Goal: Transaction & Acquisition: Purchase product/service

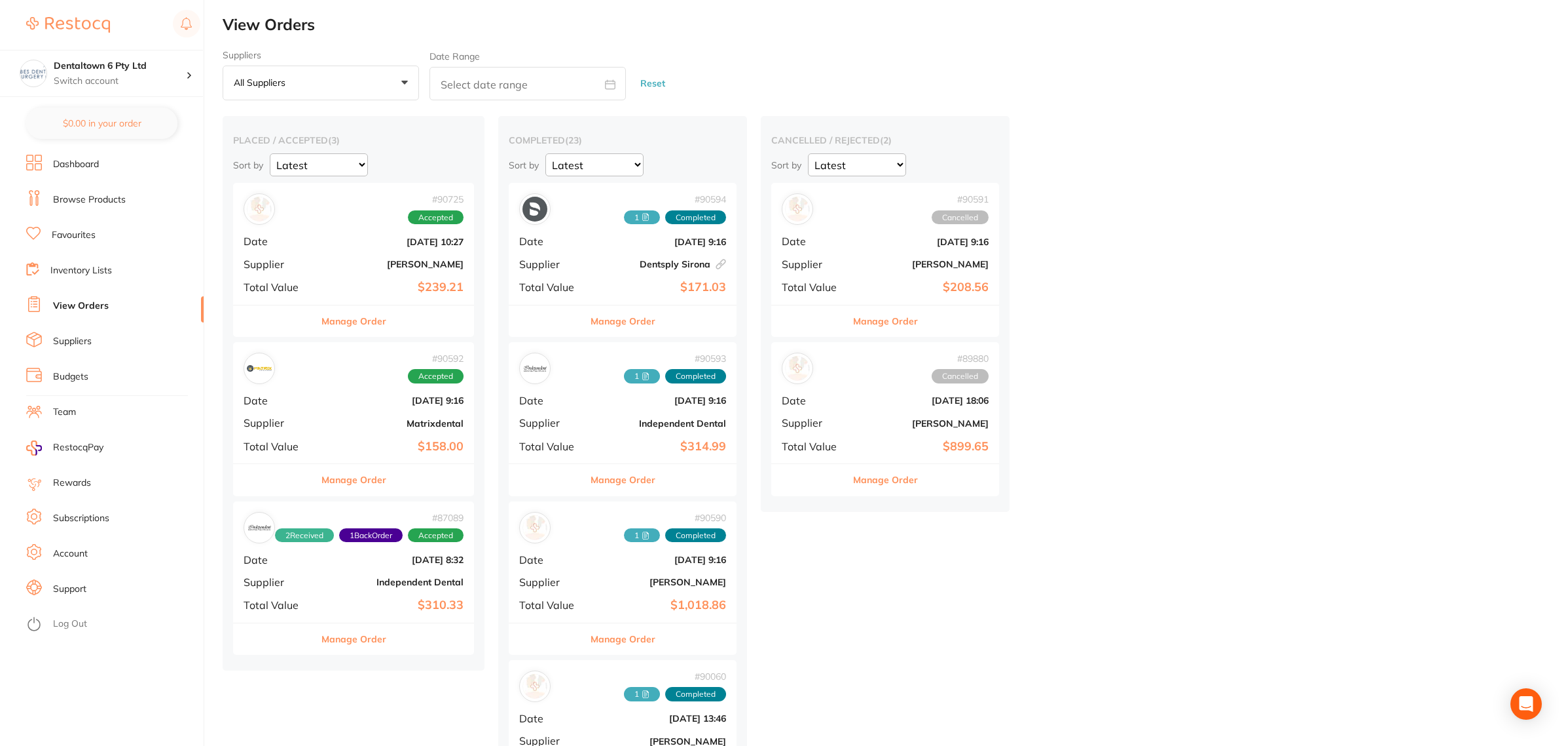
click at [344, 413] on div "# 90592 Accepted Date [DATE] 9:16 Supplier Matrixdental Total Value $158.00" at bounding box center [354, 403] width 241 height 122
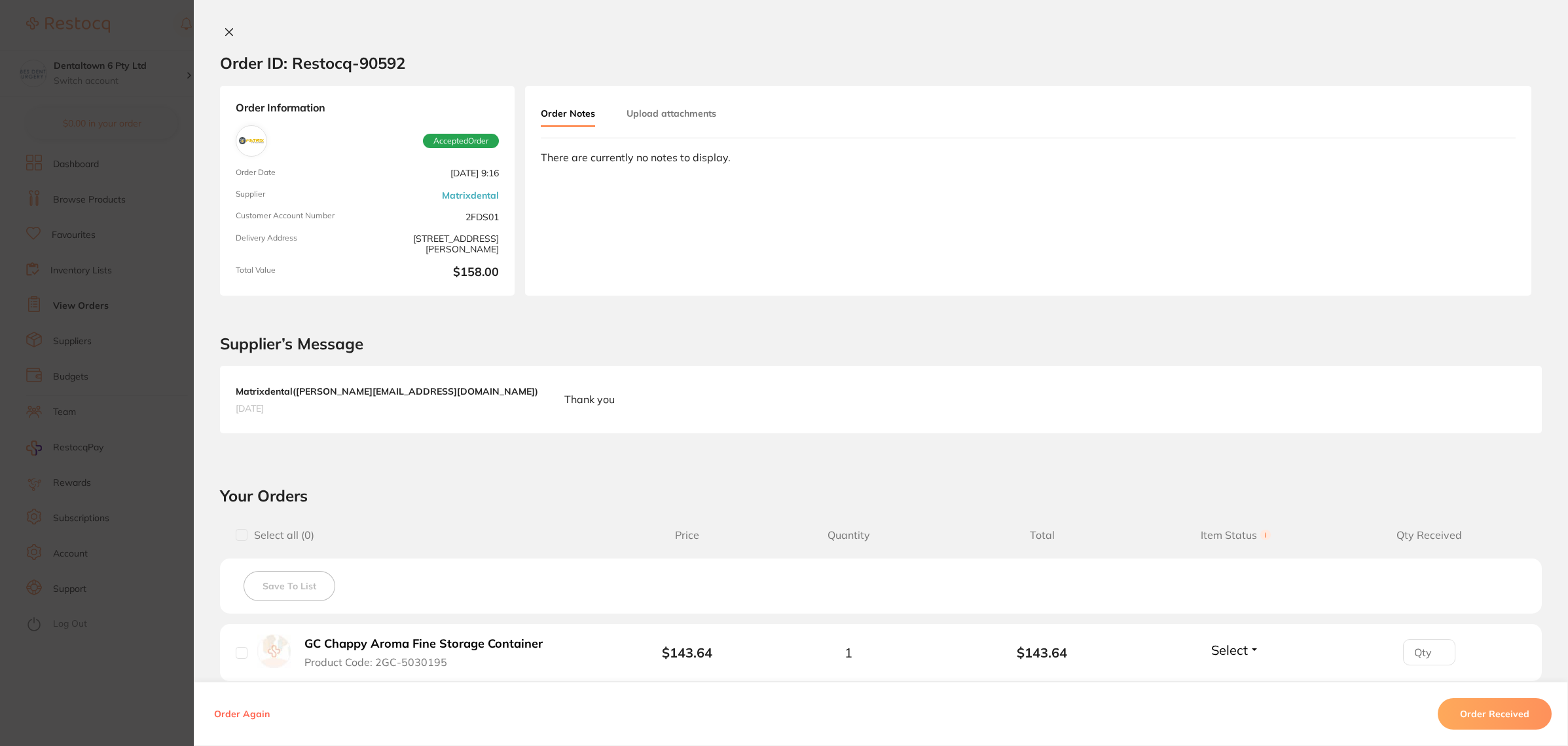
click at [681, 123] on button "Upload attachments" at bounding box center [672, 113] width 89 height 23
click at [1455, 207] on span "Upload" at bounding box center [1463, 210] width 32 height 12
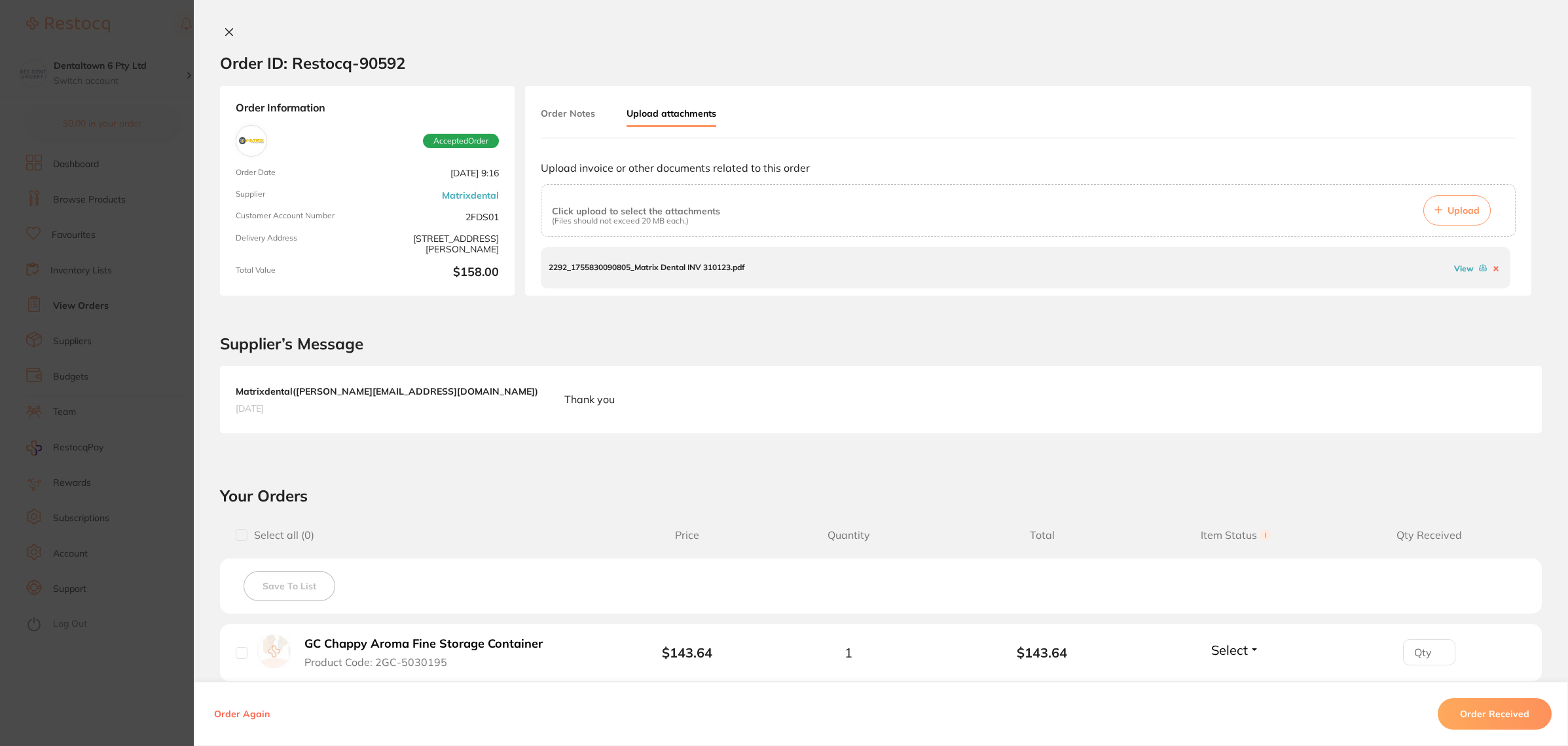
click at [1491, 712] on button "Order Received" at bounding box center [1494, 713] width 114 height 31
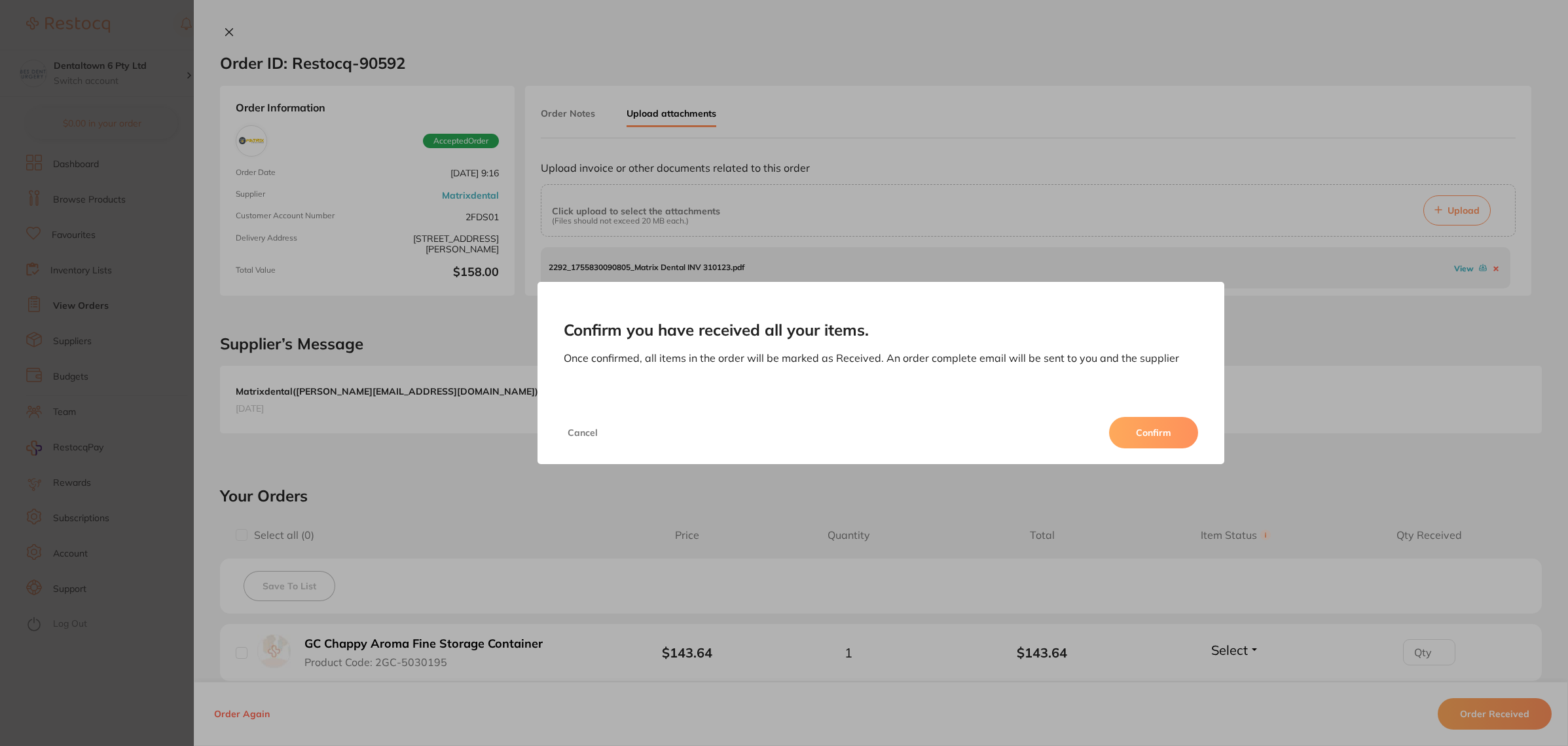
click at [1158, 438] on button "Confirm" at bounding box center [1154, 432] width 89 height 31
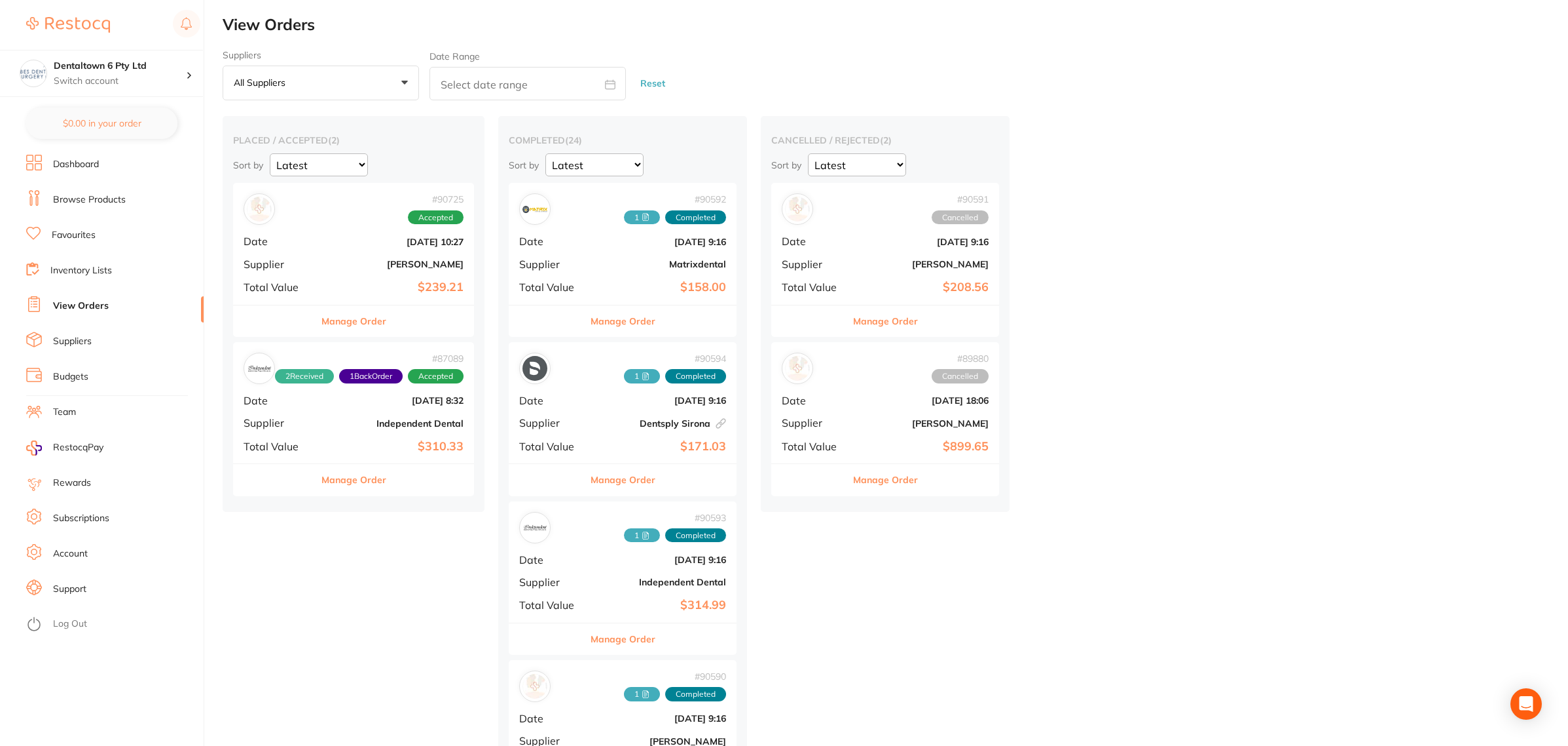
click at [354, 259] on b "[PERSON_NAME]" at bounding box center [393, 264] width 139 height 11
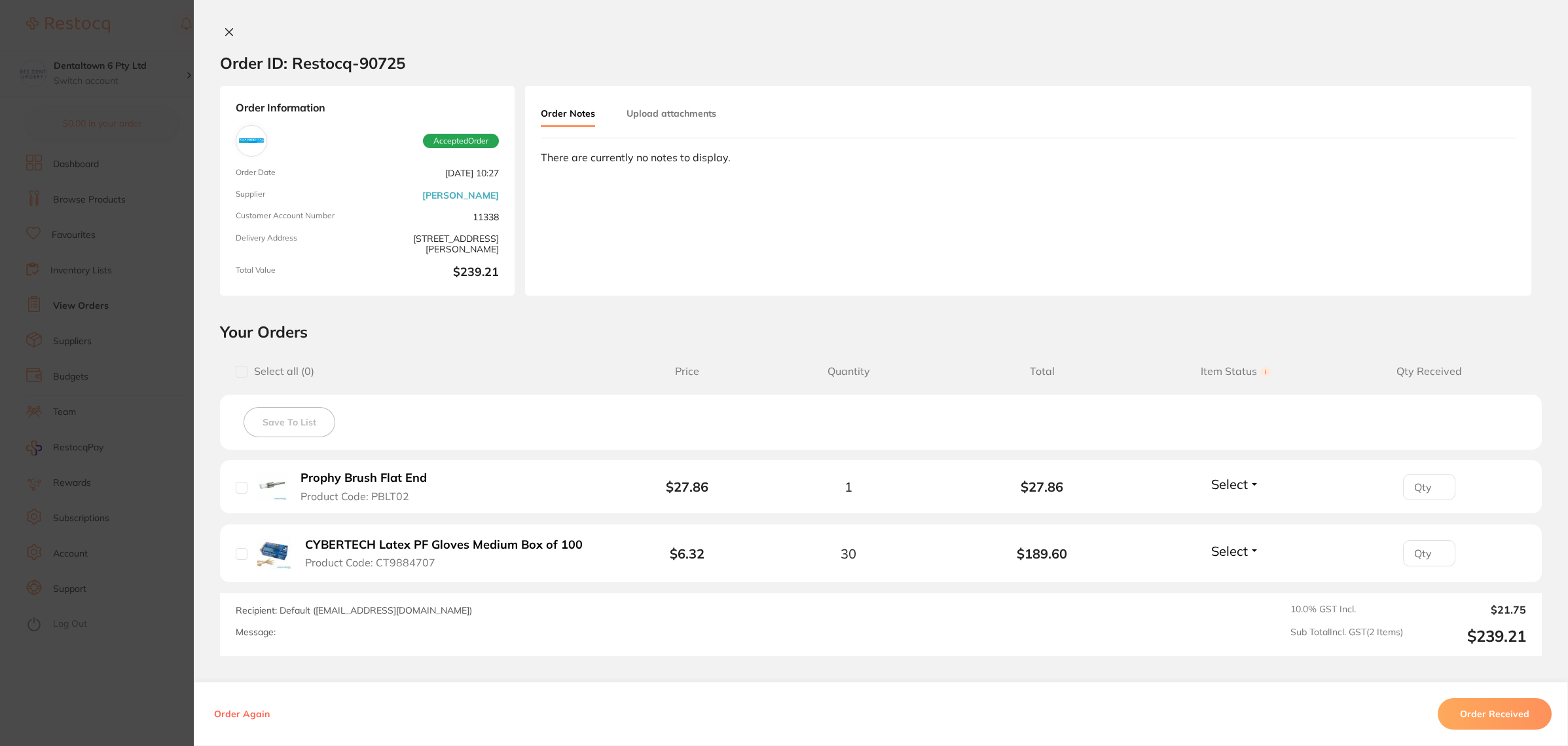
click at [178, 660] on section "Order ID: Restocq- 90725 Order Information Accepted Order Order Date [DATE] 10:…" at bounding box center [784, 373] width 1568 height 746
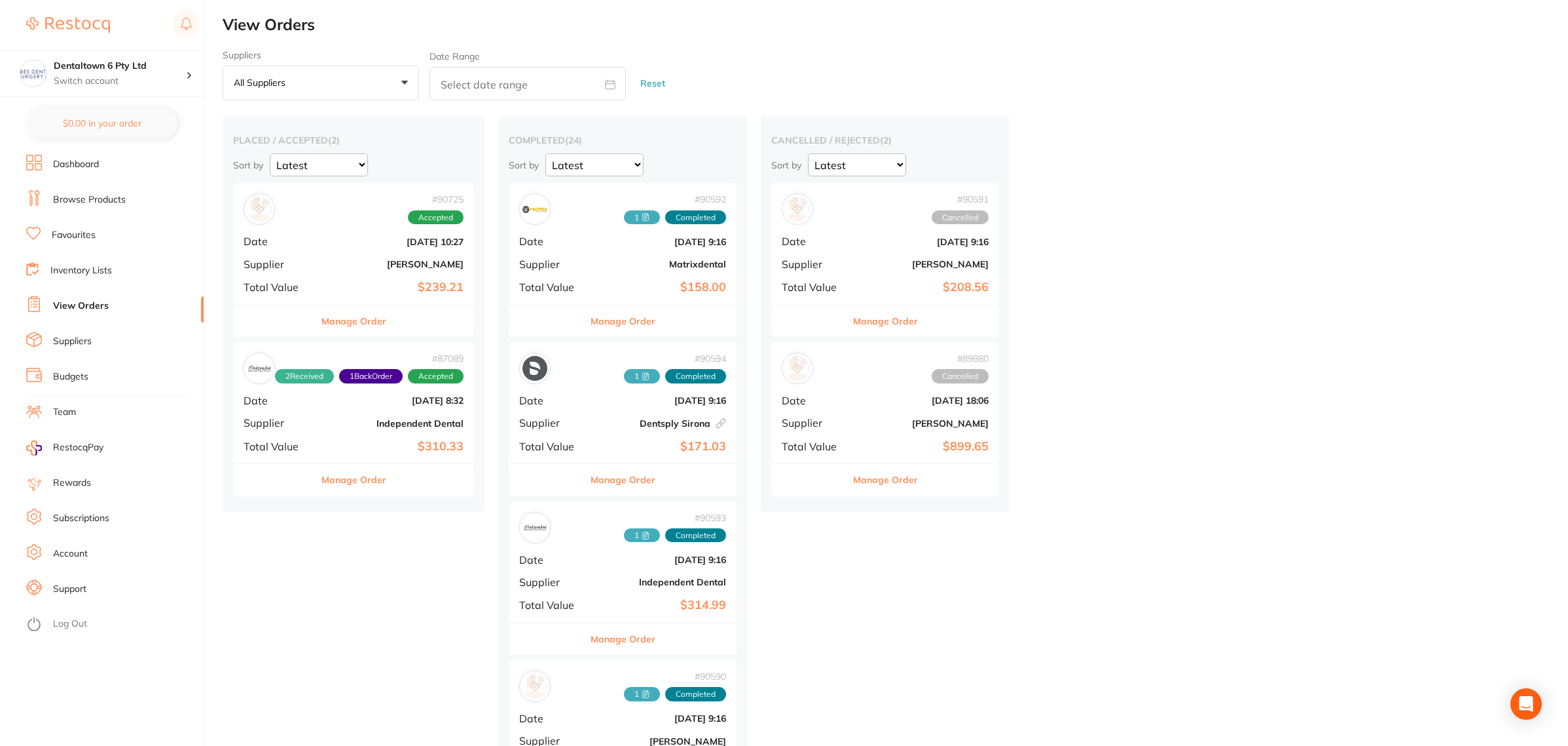
click at [89, 163] on link "Dashboard" at bounding box center [76, 163] width 46 height 13
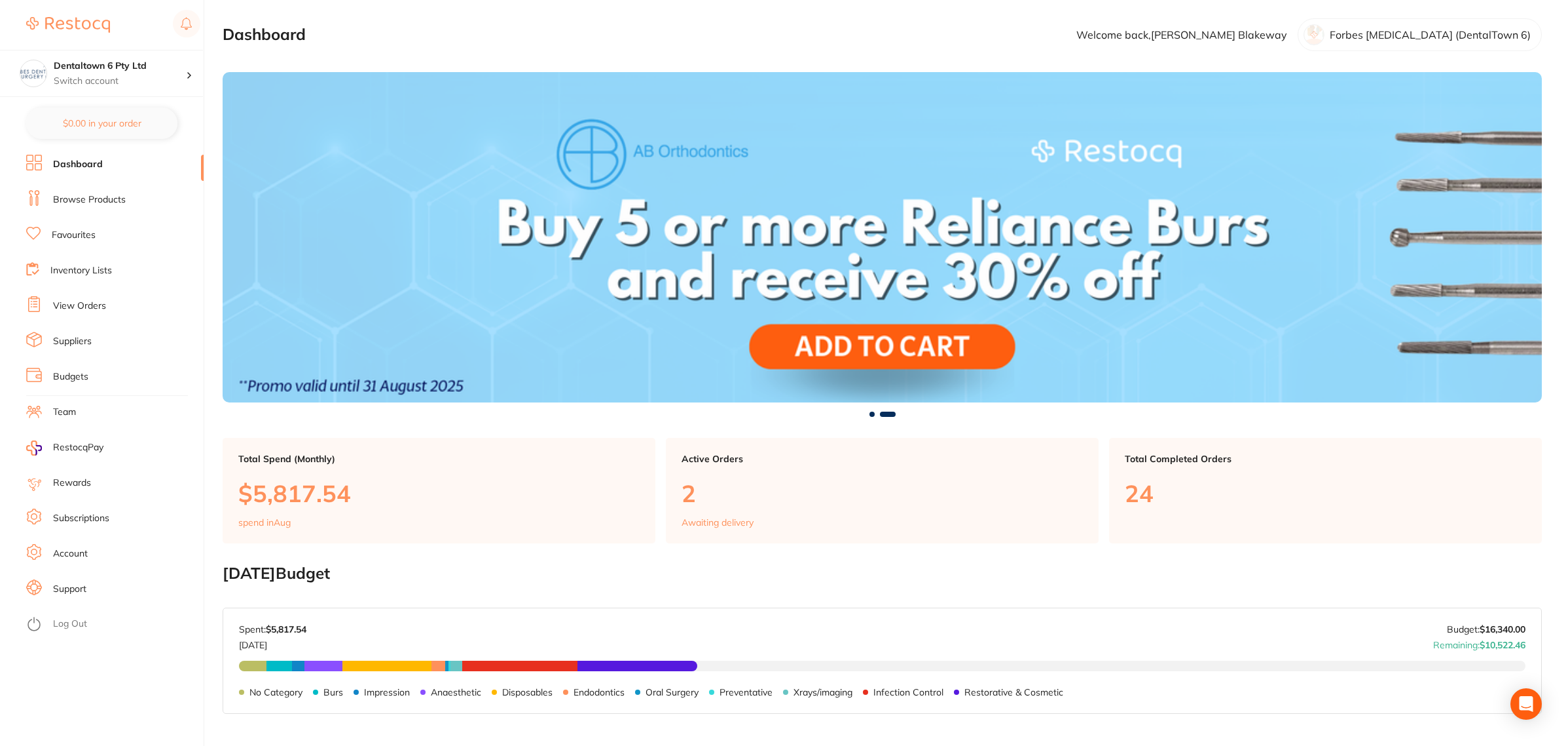
click at [102, 195] on link "Browse Products" at bounding box center [89, 199] width 73 height 13
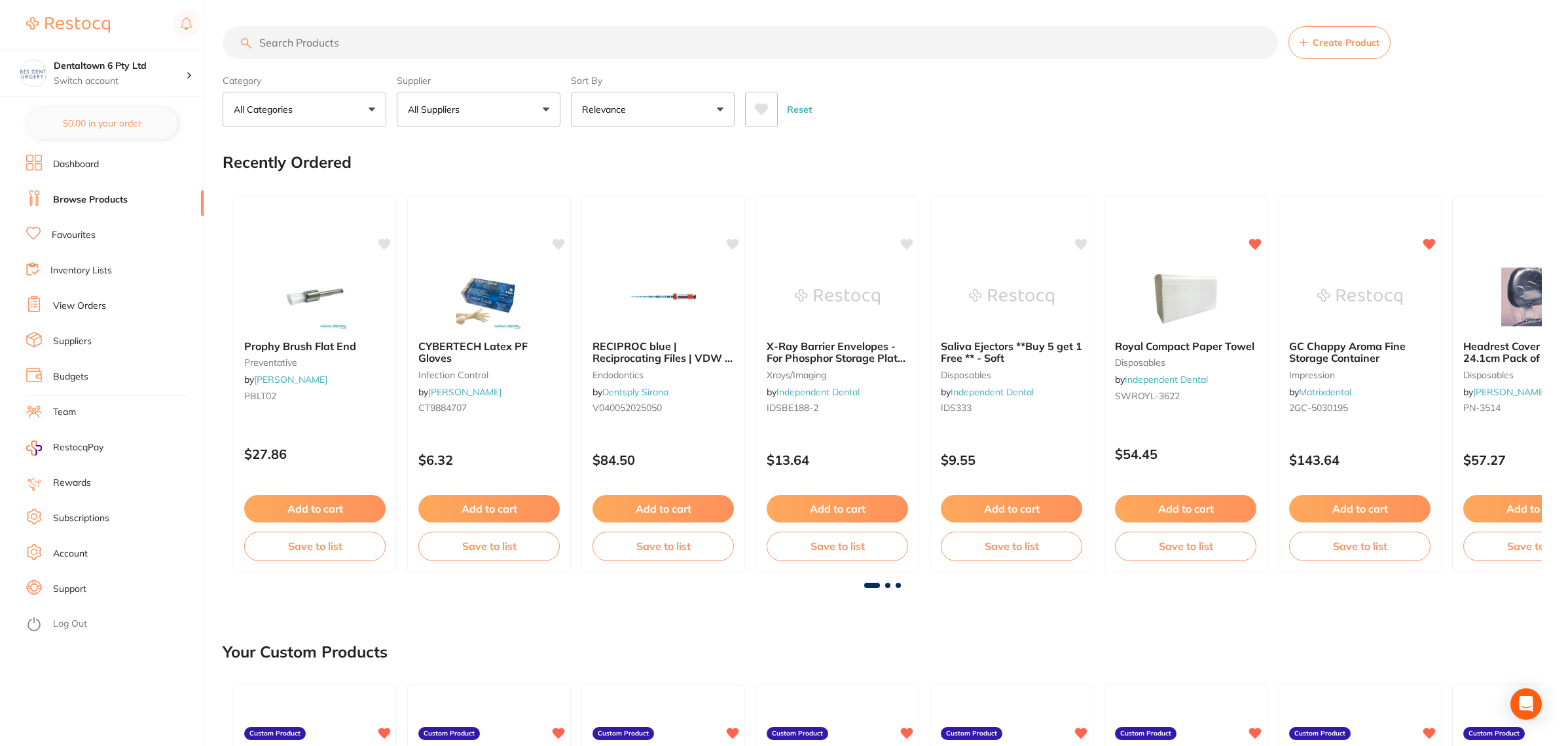
click at [311, 57] on input "search" at bounding box center [750, 43] width 1056 height 33
type input "topper 8"
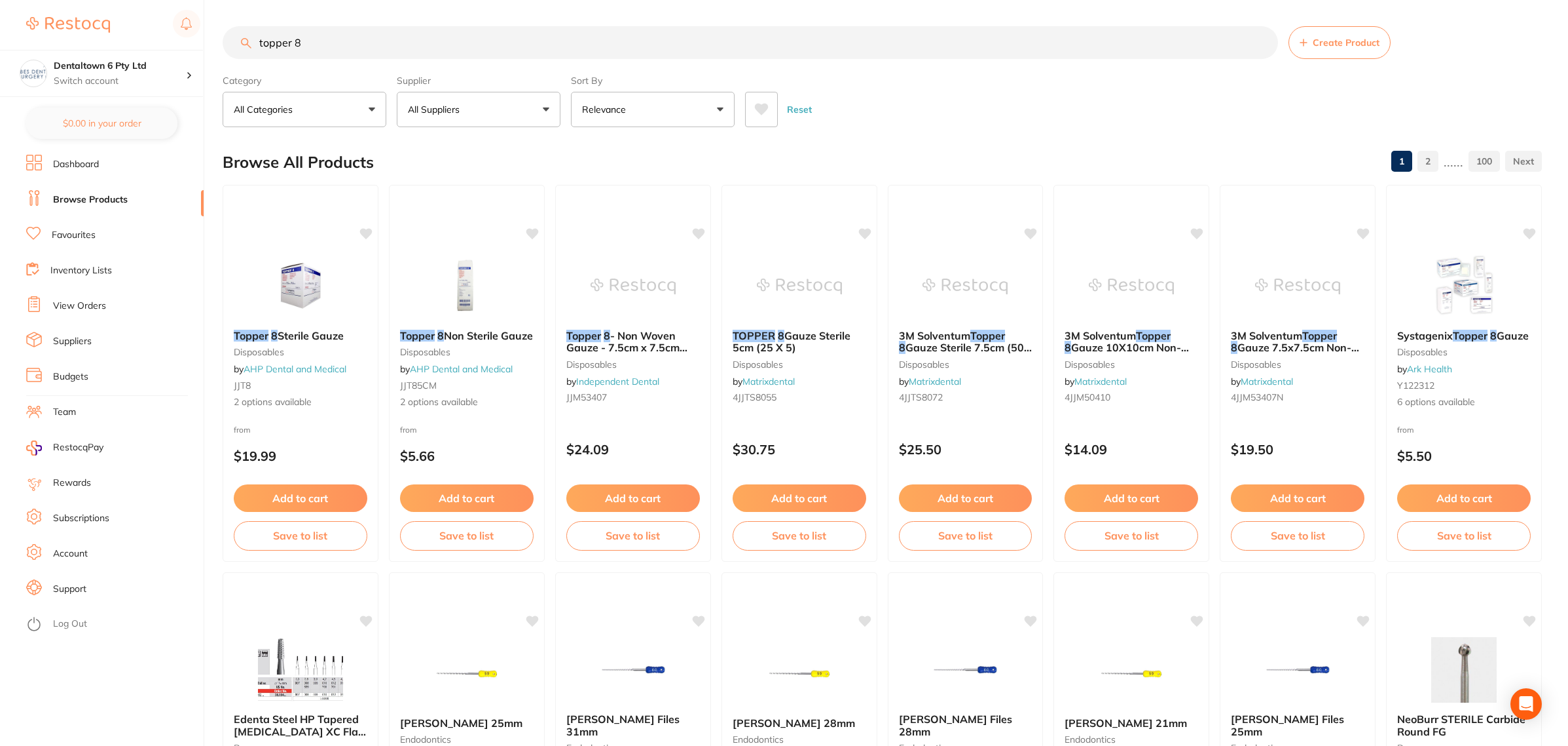
click at [96, 224] on ul "Dashboard Browse Products Favourites Inventory Lists View Orders Suppliers Budg…" at bounding box center [115, 450] width 178 height 591
click at [92, 229] on link "Favourites" at bounding box center [73, 234] width 44 height 13
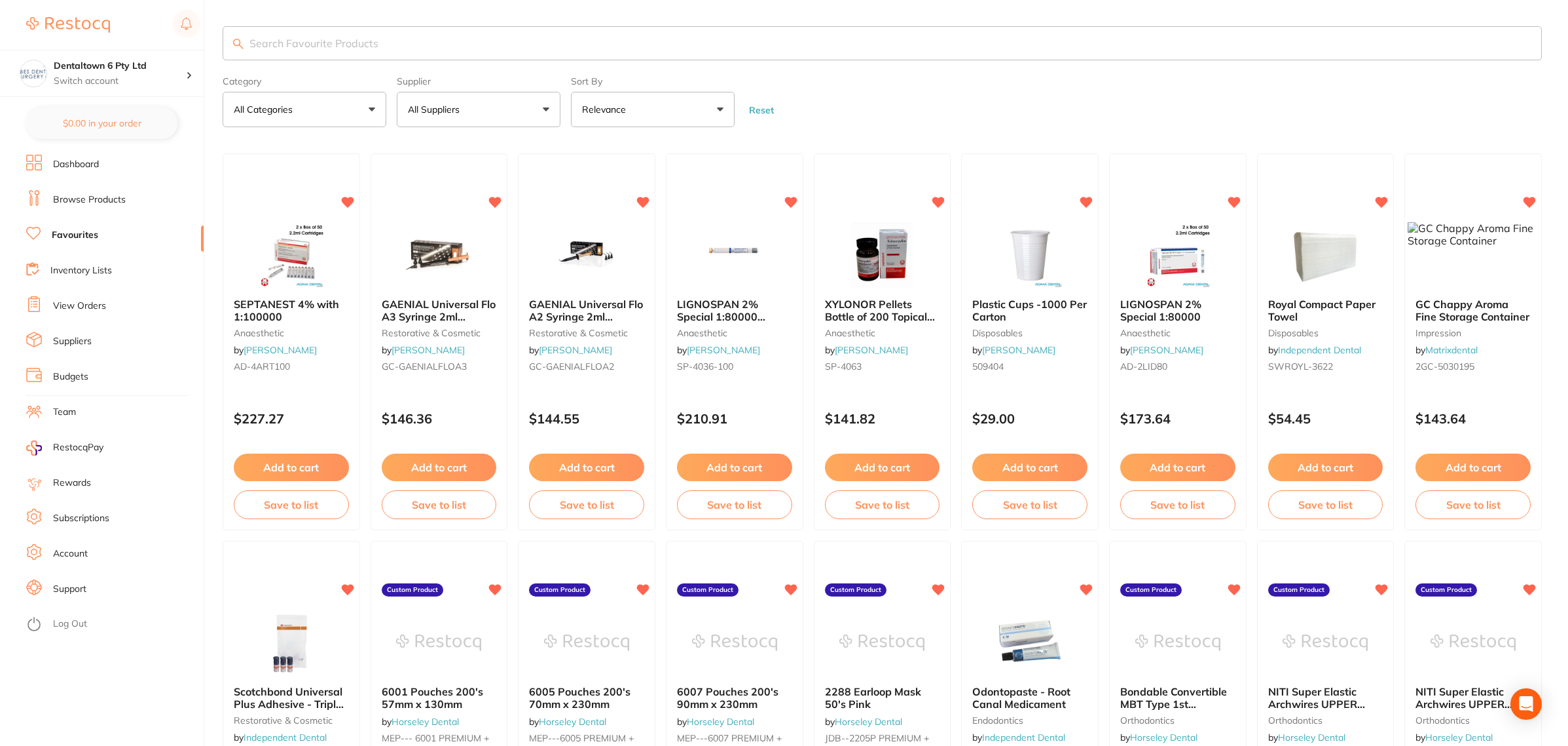
click at [292, 40] on input "search" at bounding box center [882, 43] width 1319 height 34
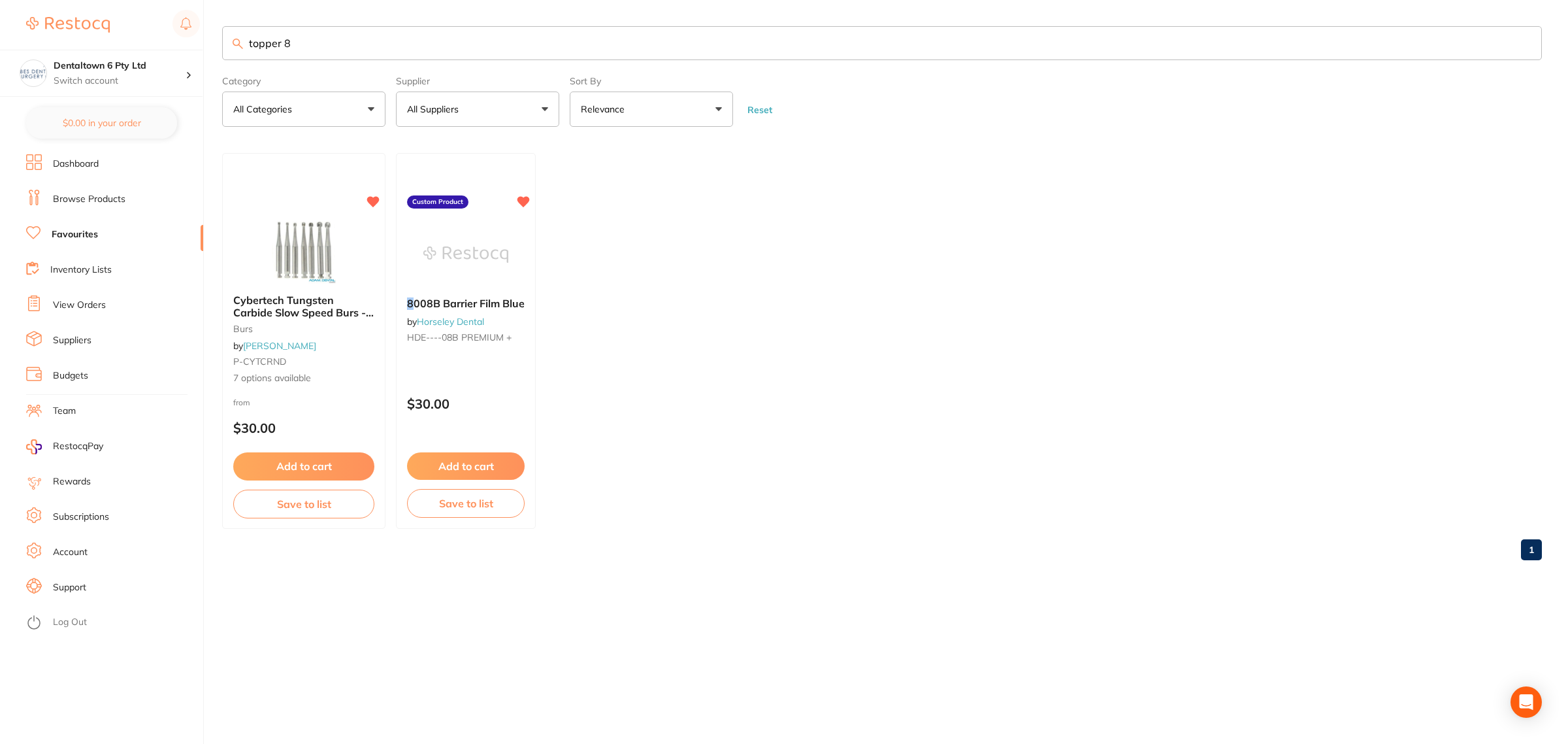
drag, startPoint x: 318, startPoint y: 43, endPoint x: 224, endPoint y: 49, distance: 94.2
click at [242, 38] on div "topper 8" at bounding box center [881, 43] width 1320 height 34
type input "gauze"
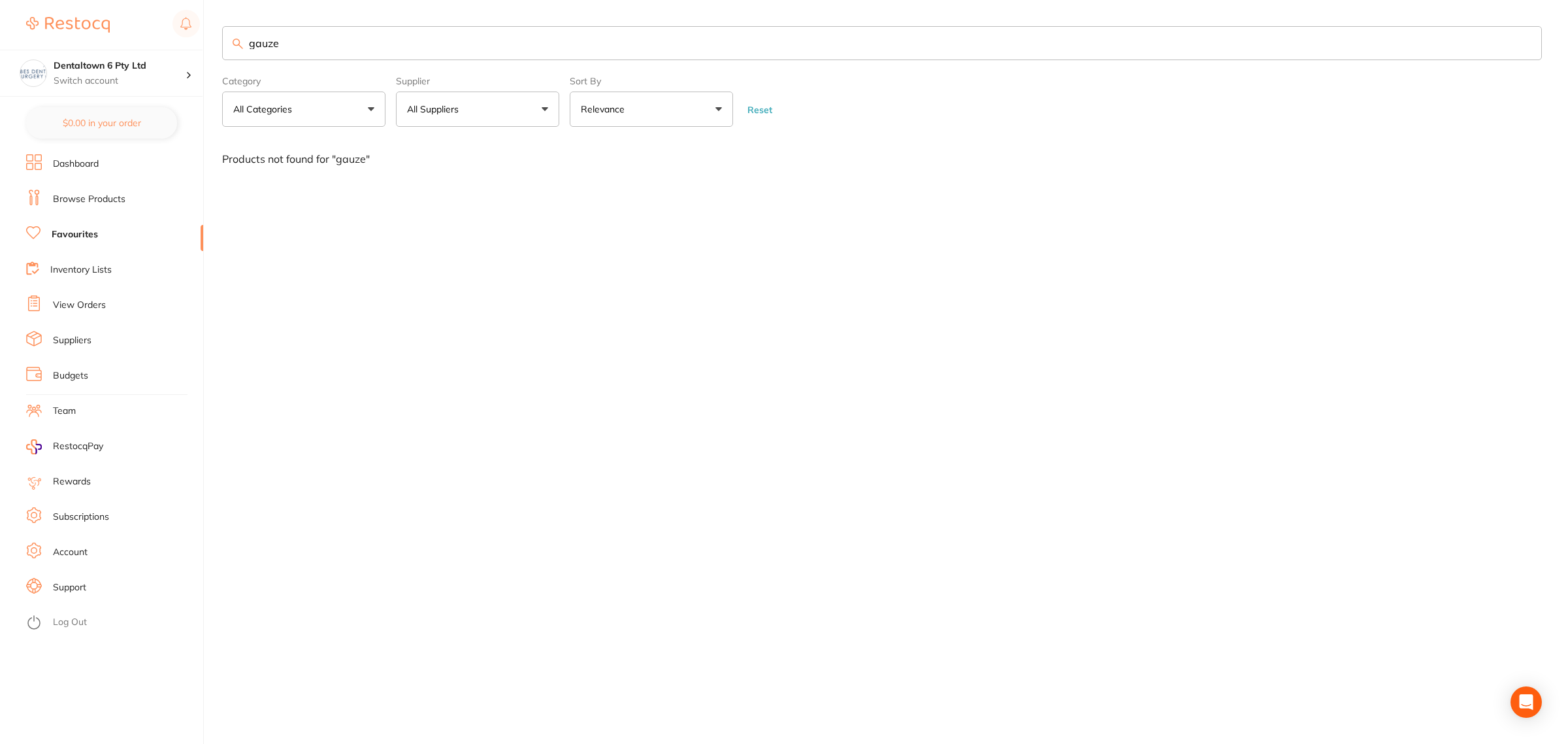
click at [87, 189] on li "Browse Products" at bounding box center [114, 199] width 177 height 19
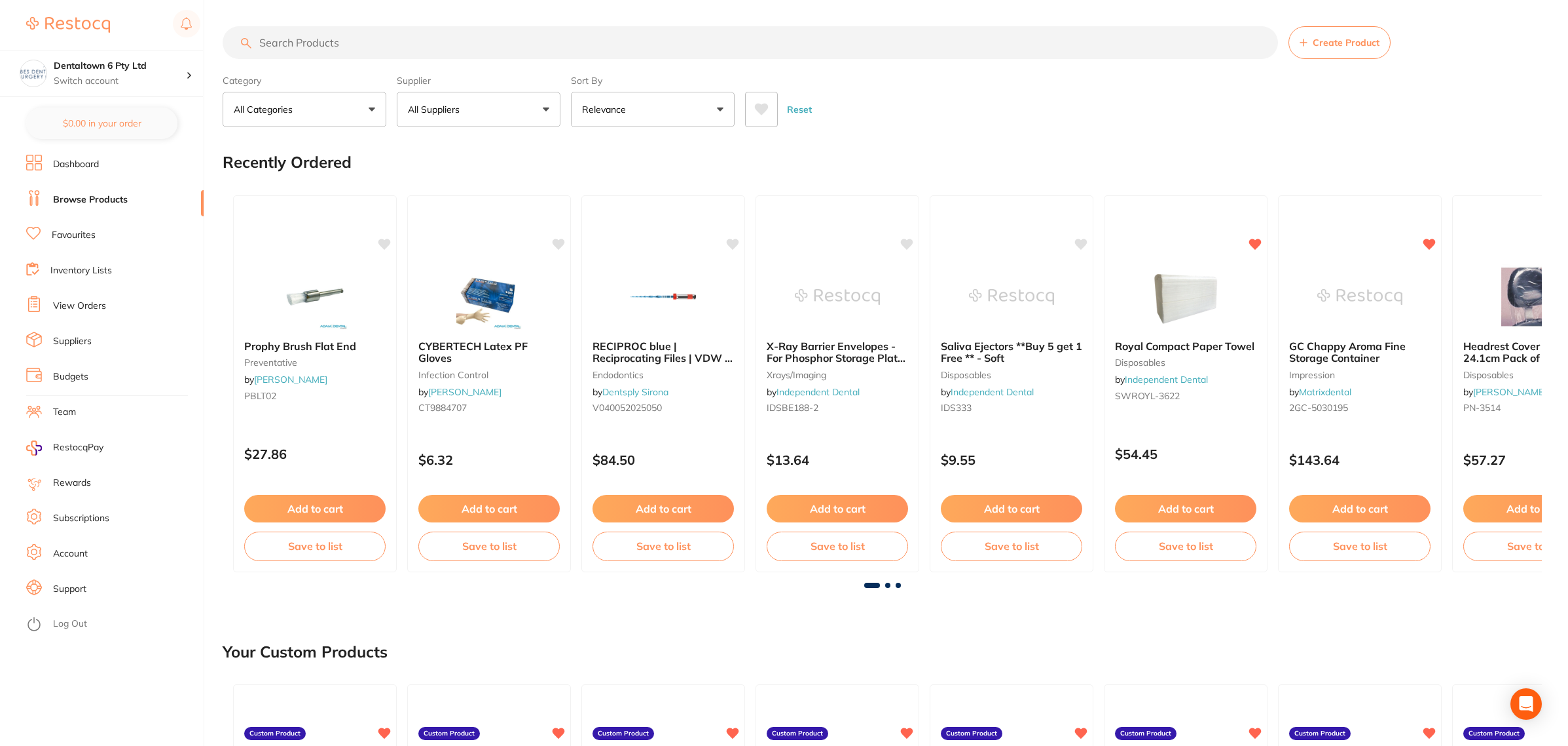
click at [378, 50] on input "search" at bounding box center [750, 43] width 1056 height 33
type input "sterile gauze topper 8"
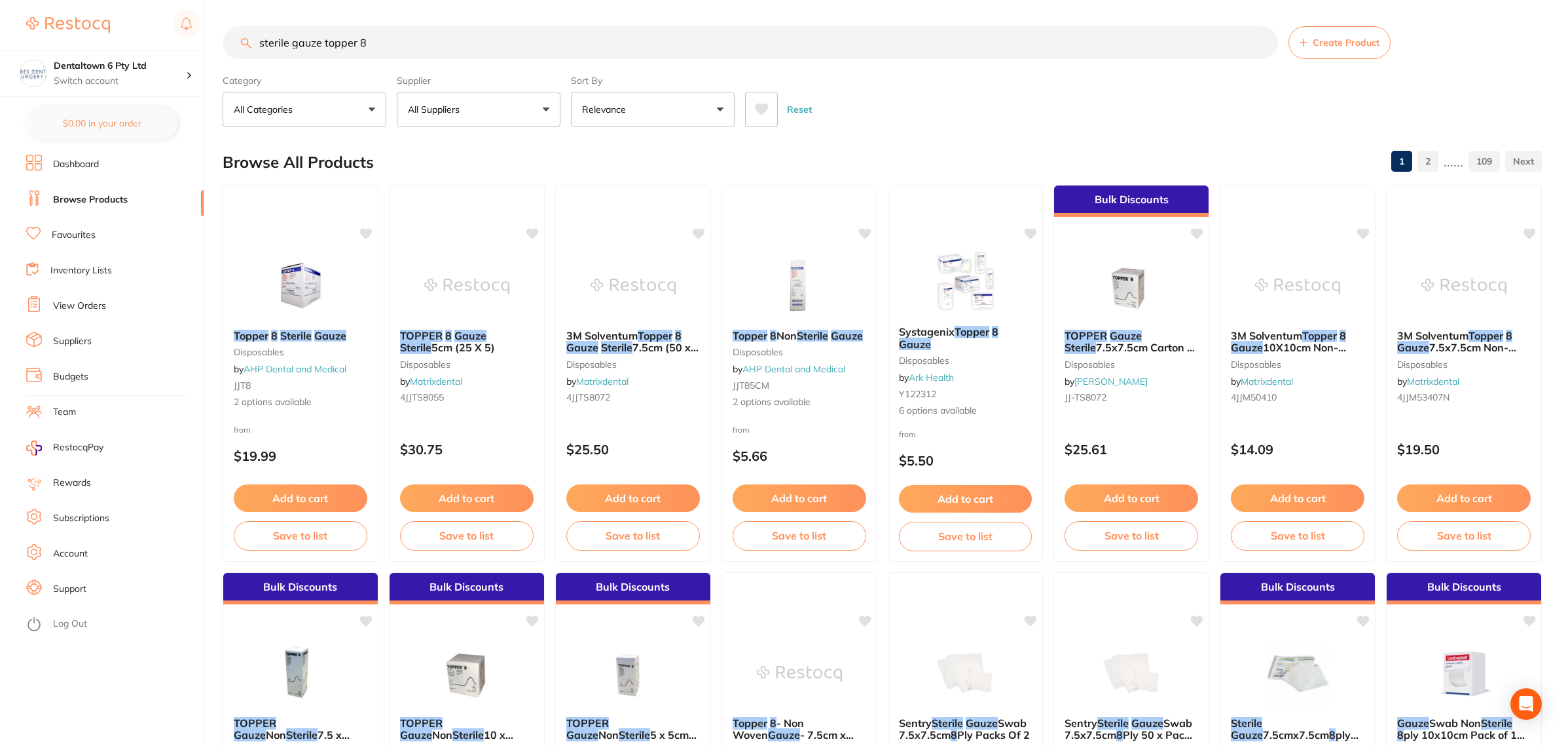
click at [599, 102] on button "Relevance" at bounding box center [652, 109] width 163 height 35
click at [627, 184] on p "Lowest Price" at bounding box center [618, 185] width 63 height 12
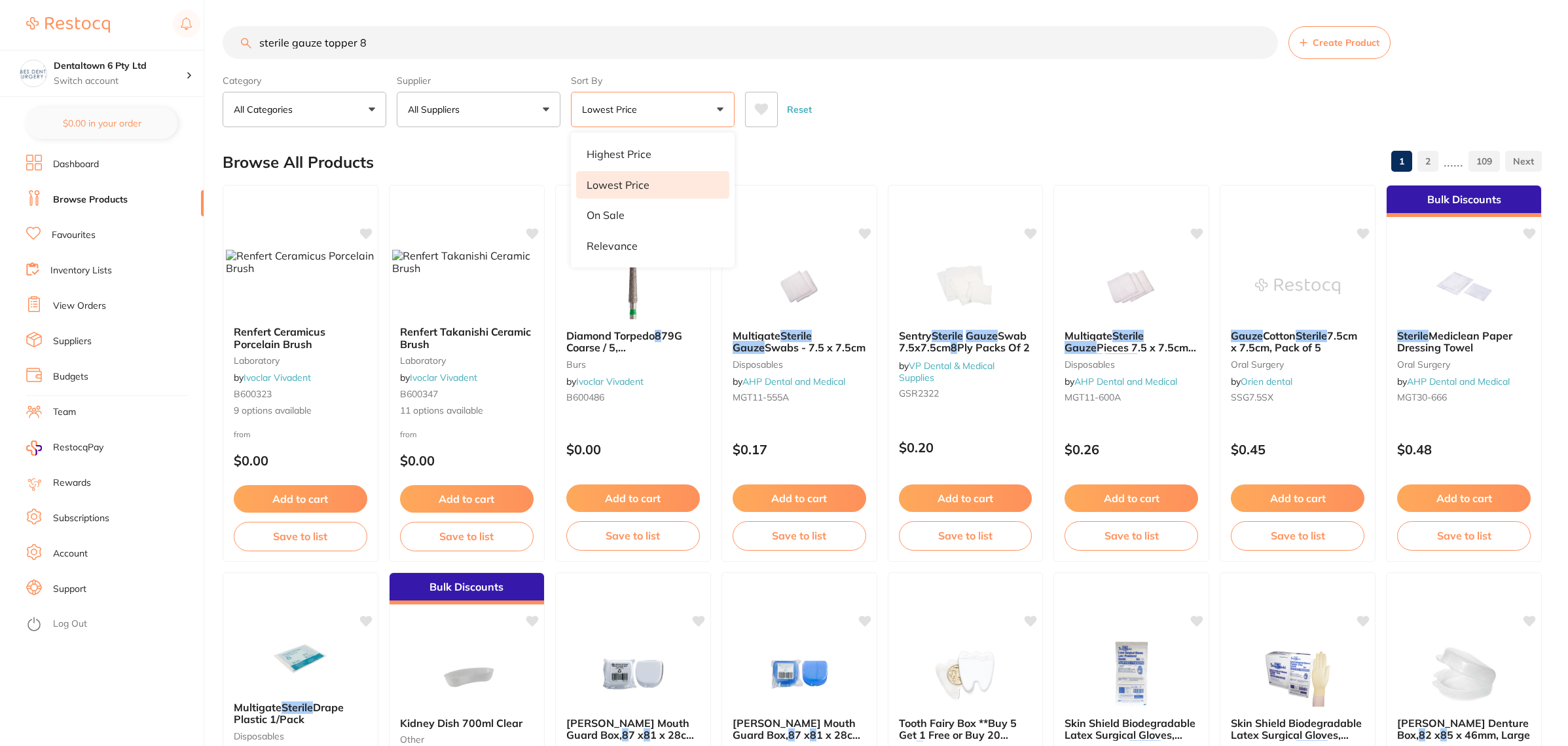
click at [892, 93] on div "Reset" at bounding box center [1138, 104] width 786 height 46
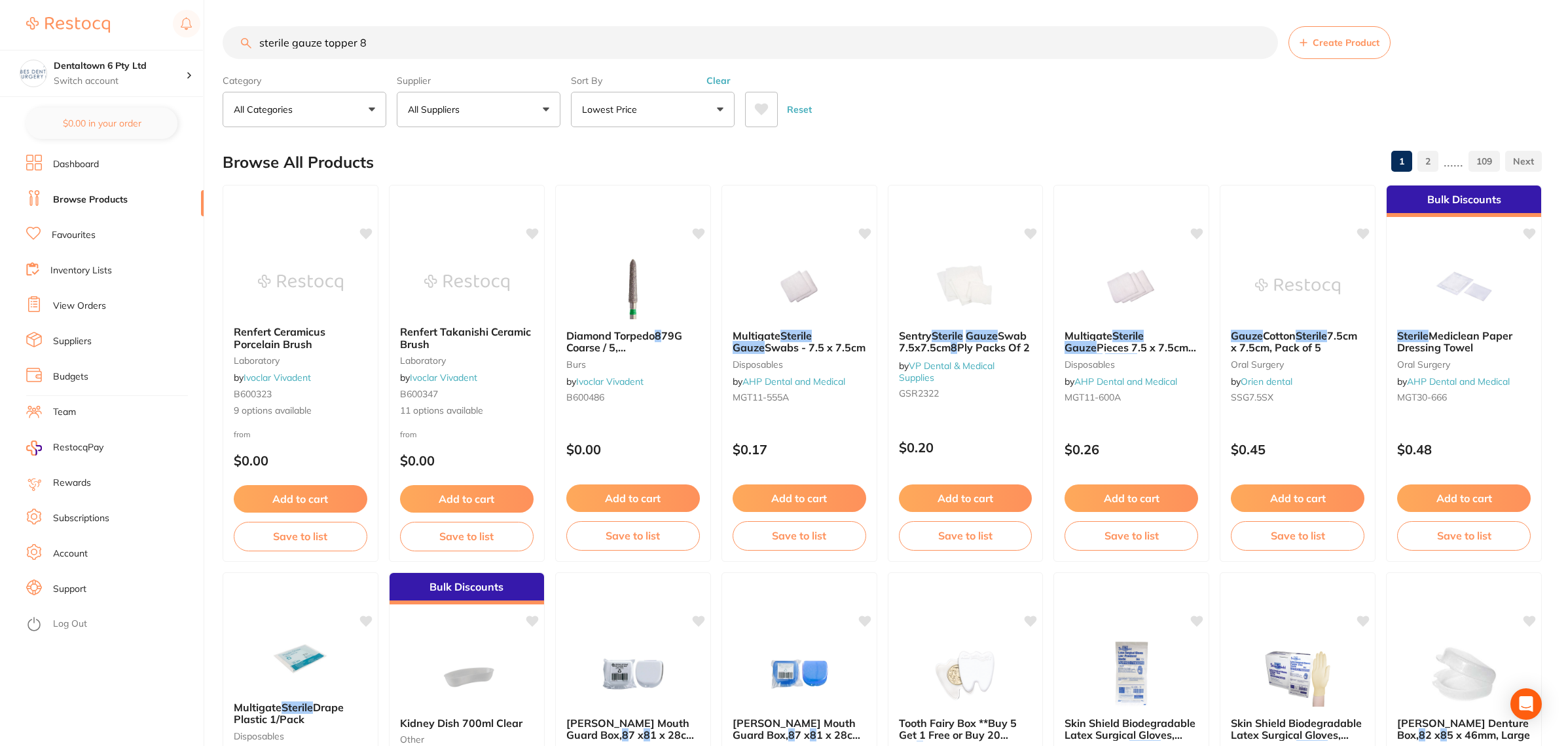
click at [522, 103] on button "All Suppliers" at bounding box center [478, 109] width 163 height 35
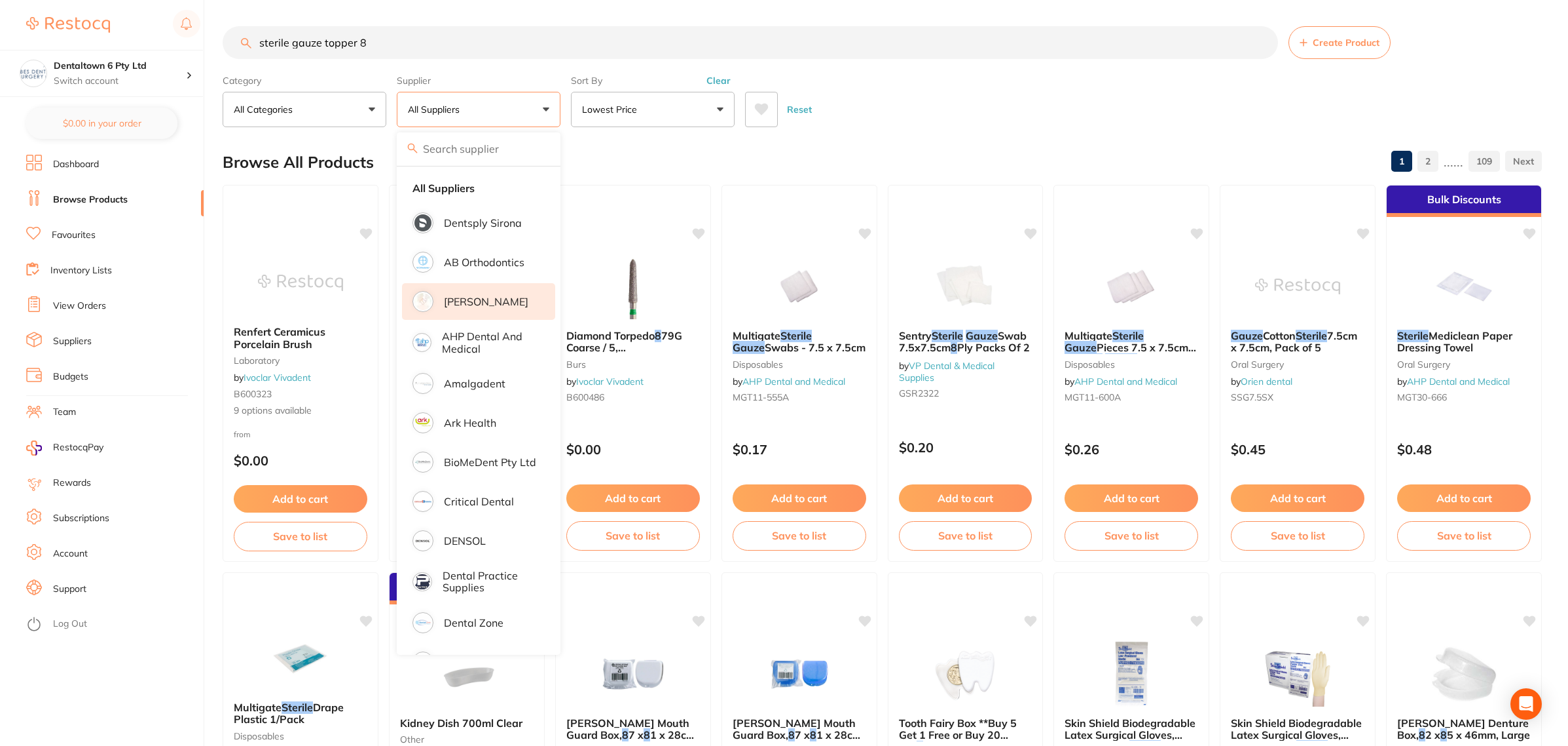
click at [479, 312] on li "[PERSON_NAME]" at bounding box center [479, 302] width 154 height 37
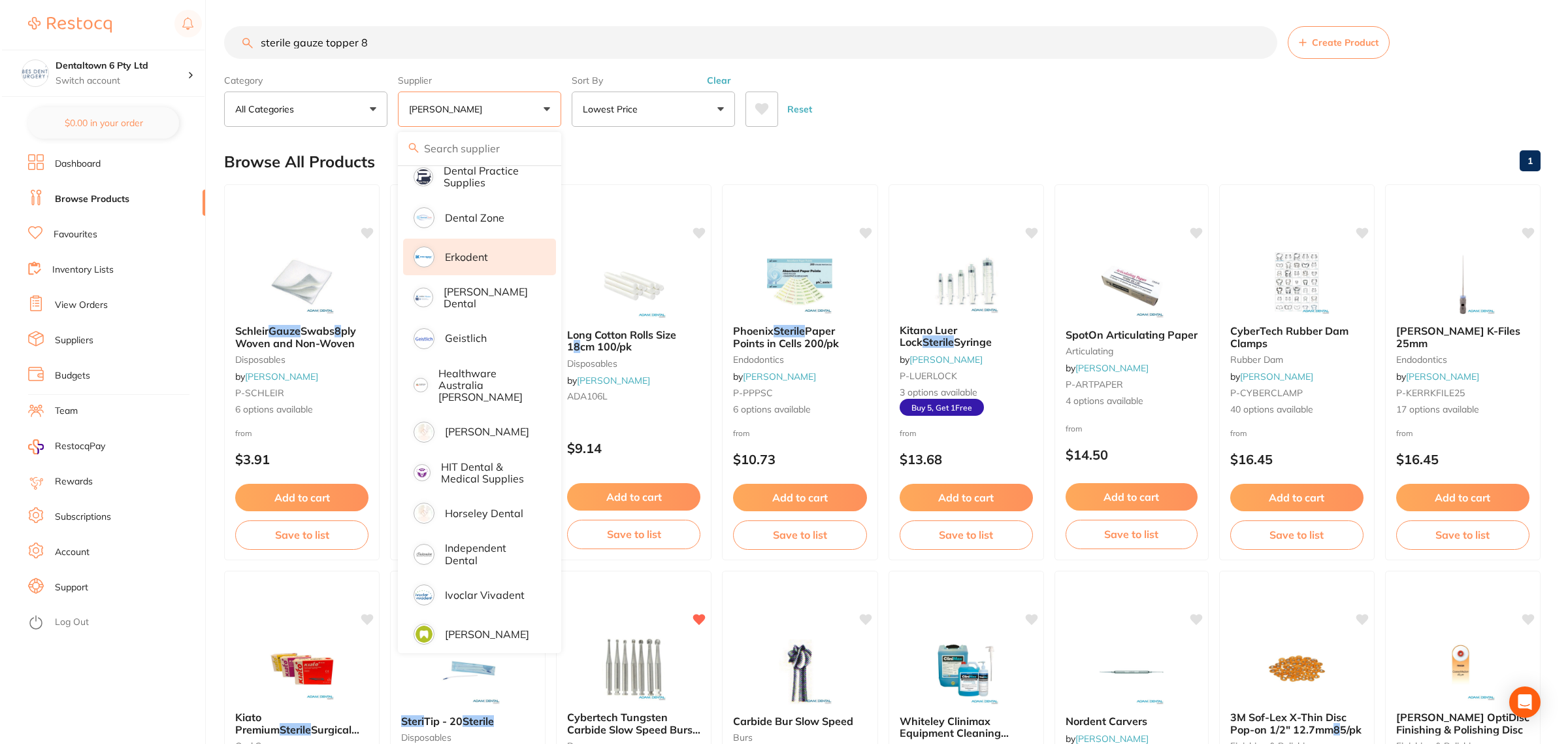
scroll to position [408, 0]
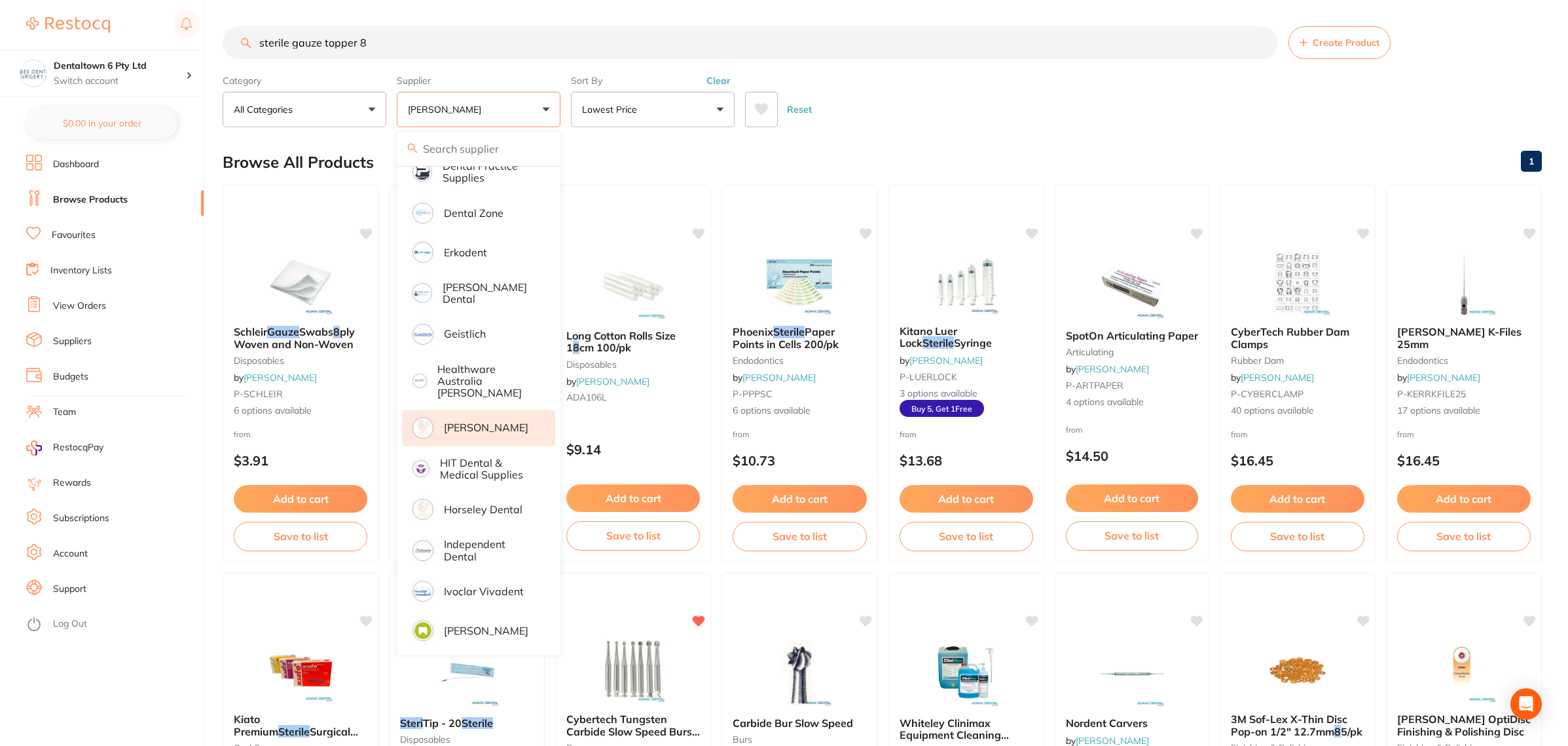
click at [486, 421] on p "[PERSON_NAME]" at bounding box center [486, 427] width 85 height 12
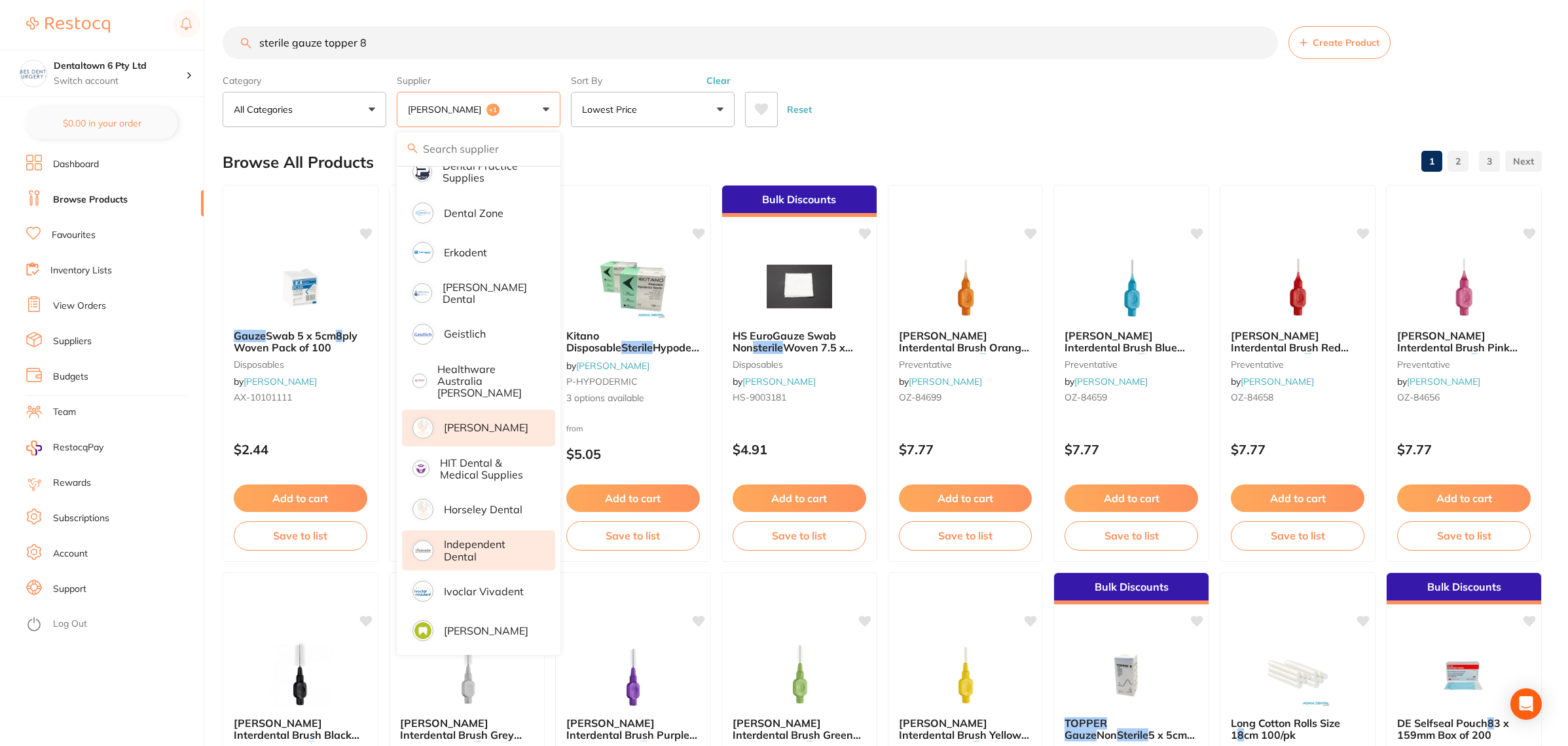
click at [483, 538] on p "Independent Dental" at bounding box center [491, 550] width 93 height 24
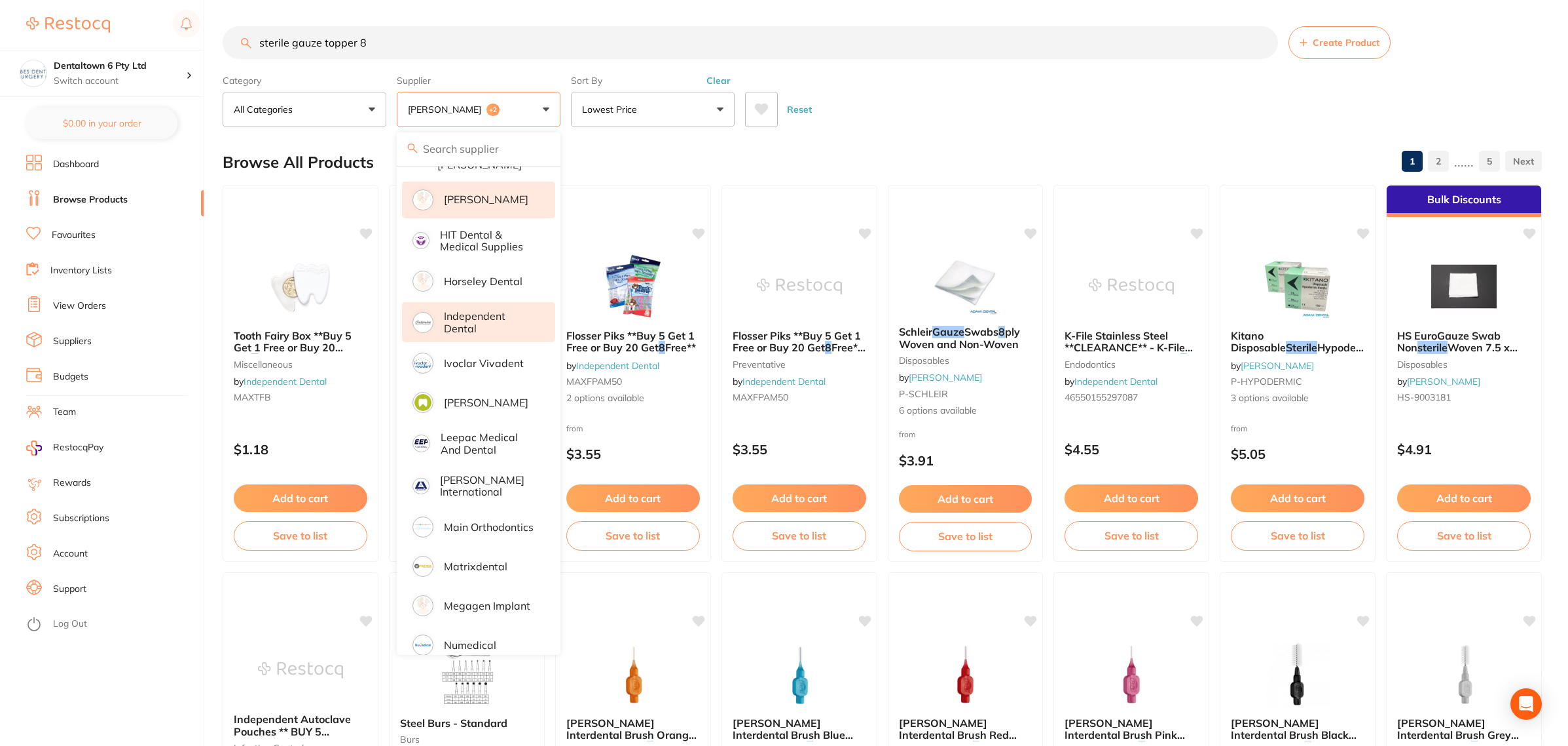
scroll to position [491, 0]
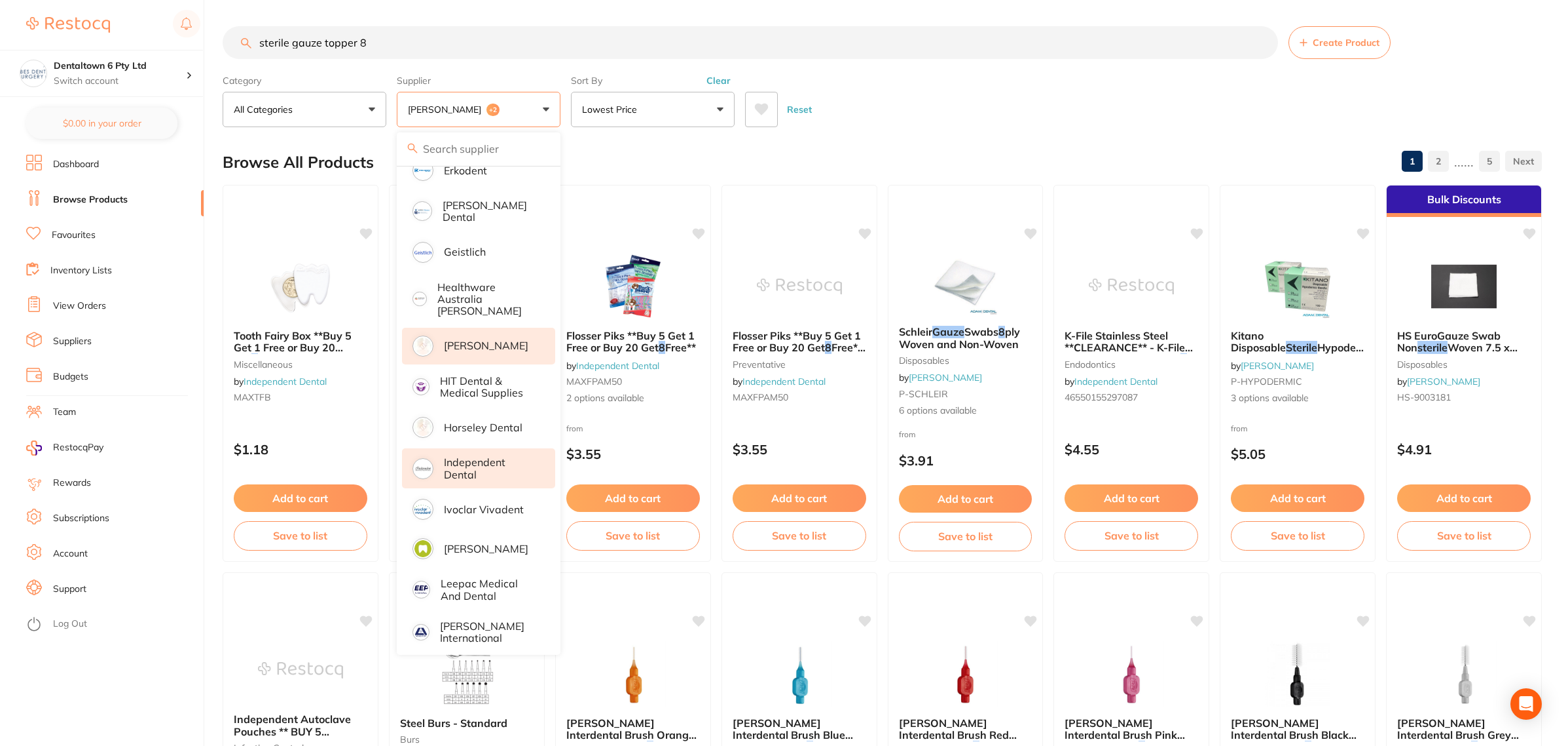
click at [1021, 114] on div "Reset" at bounding box center [1138, 104] width 786 height 46
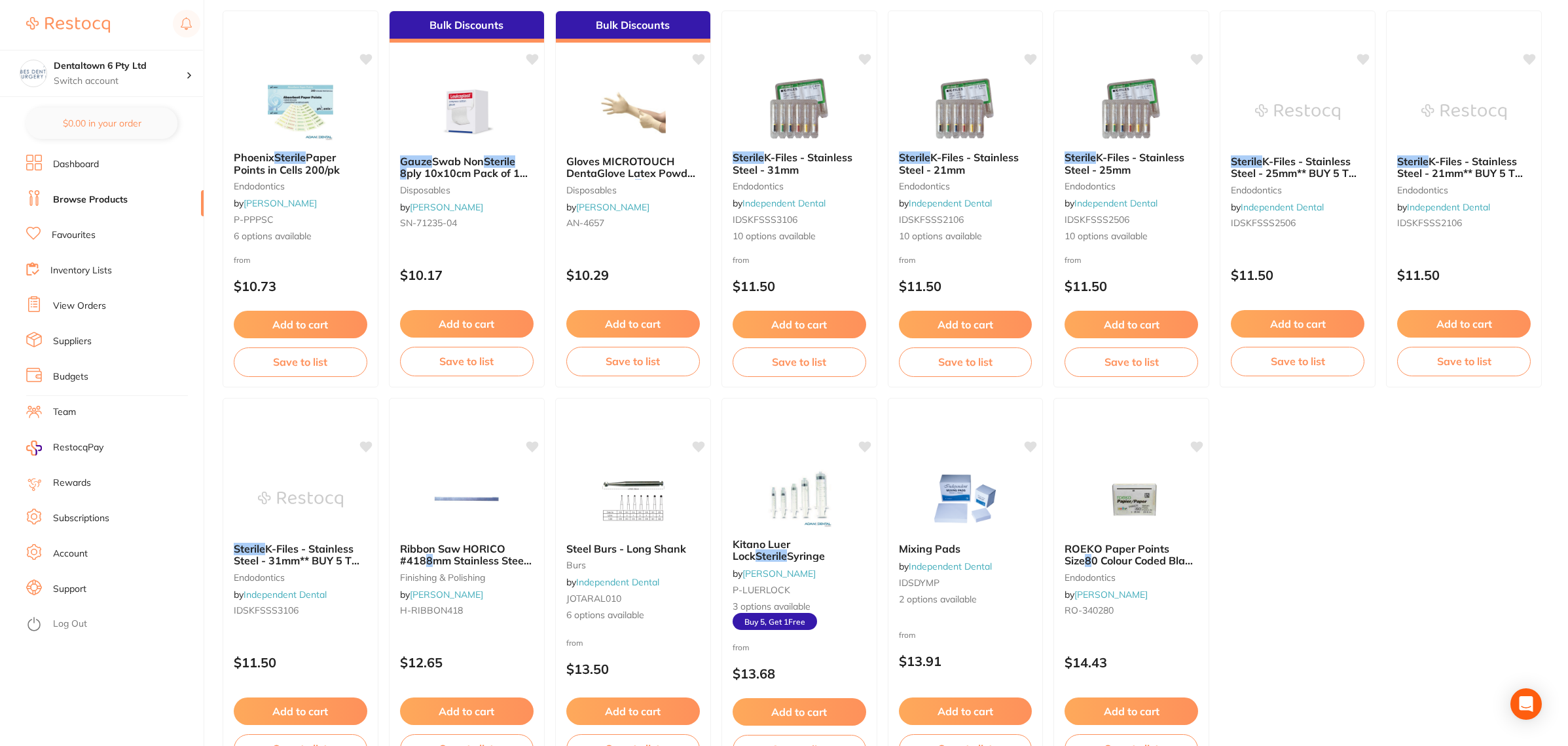
scroll to position [2207, 0]
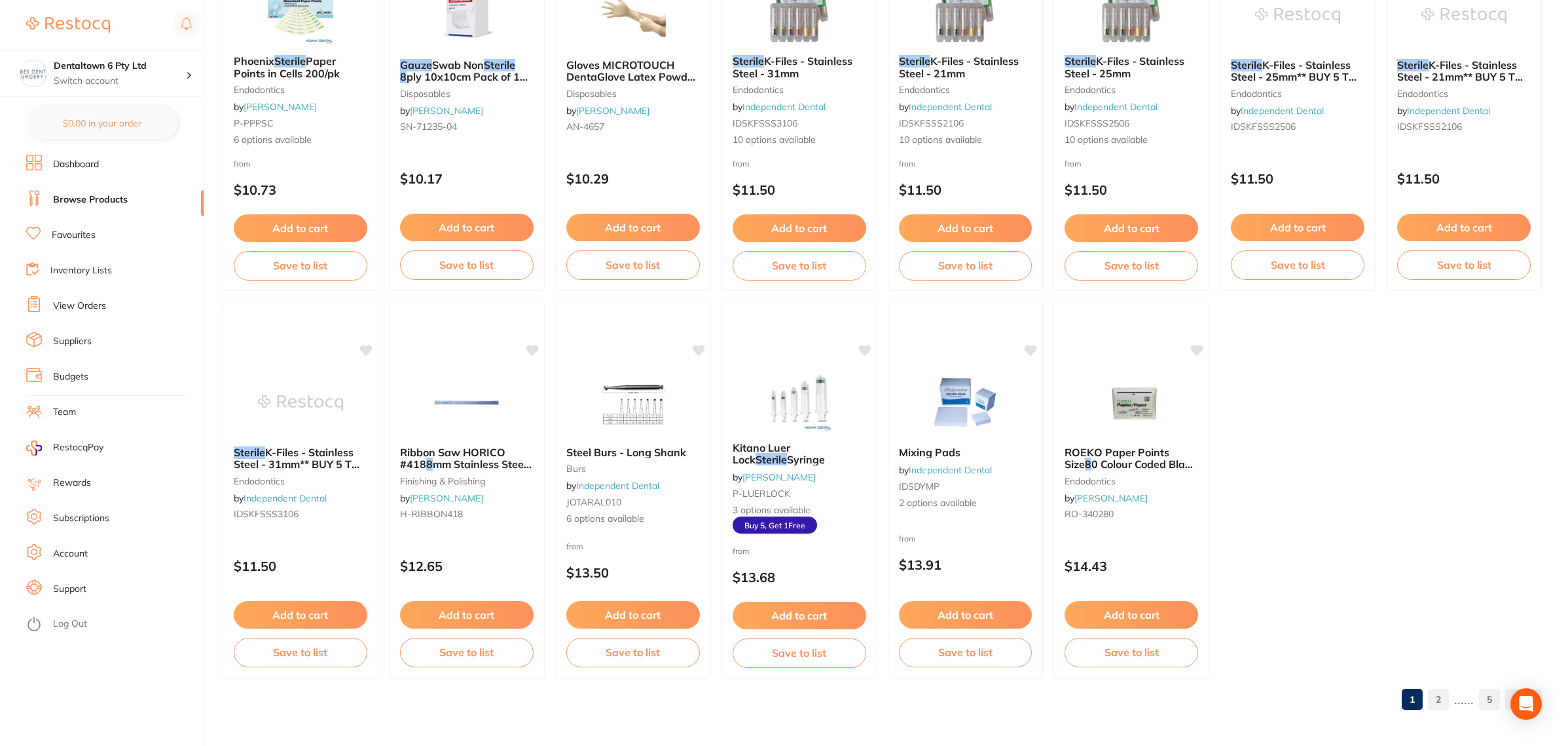
click at [1436, 706] on link "2" at bounding box center [1439, 698] width 21 height 26
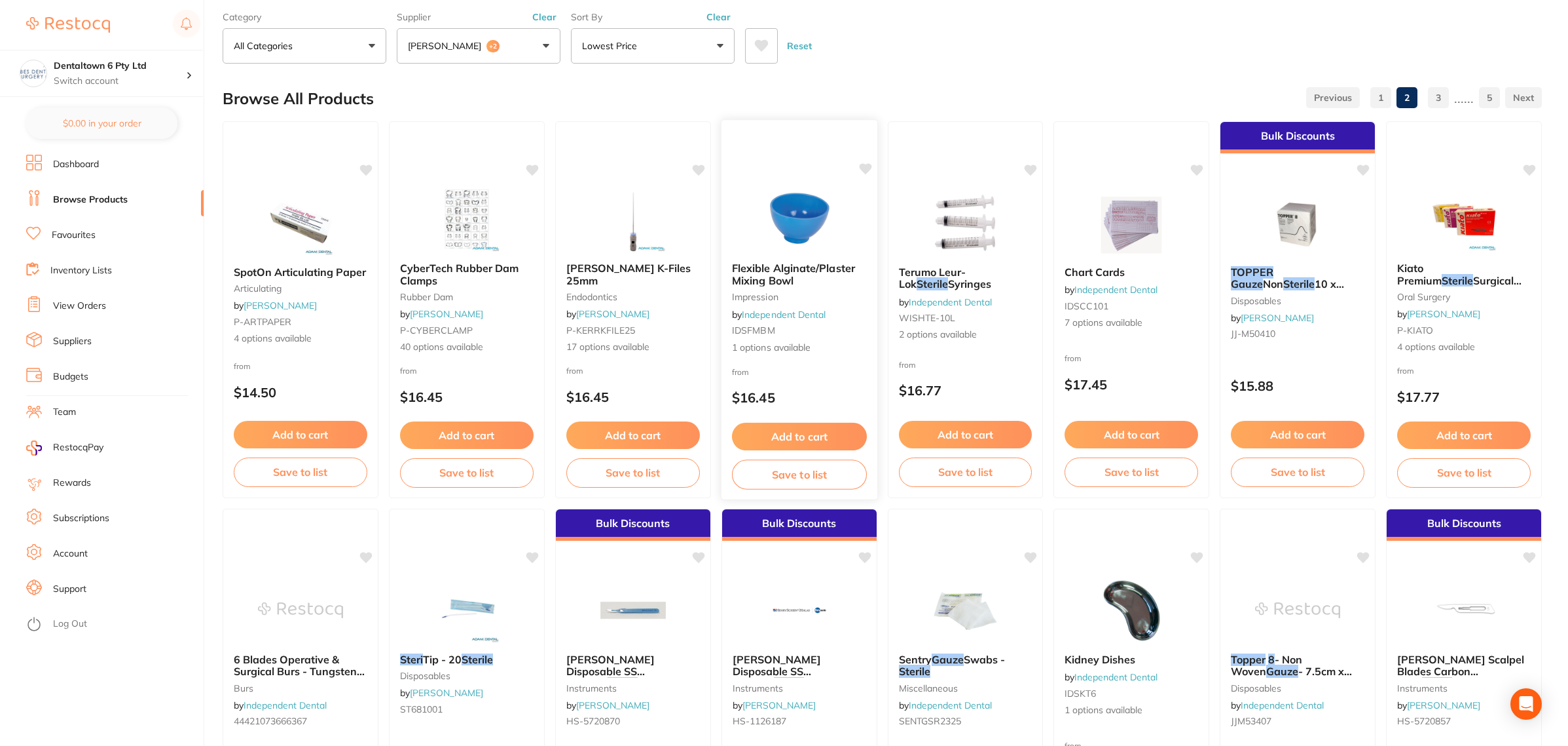
scroll to position [82, 0]
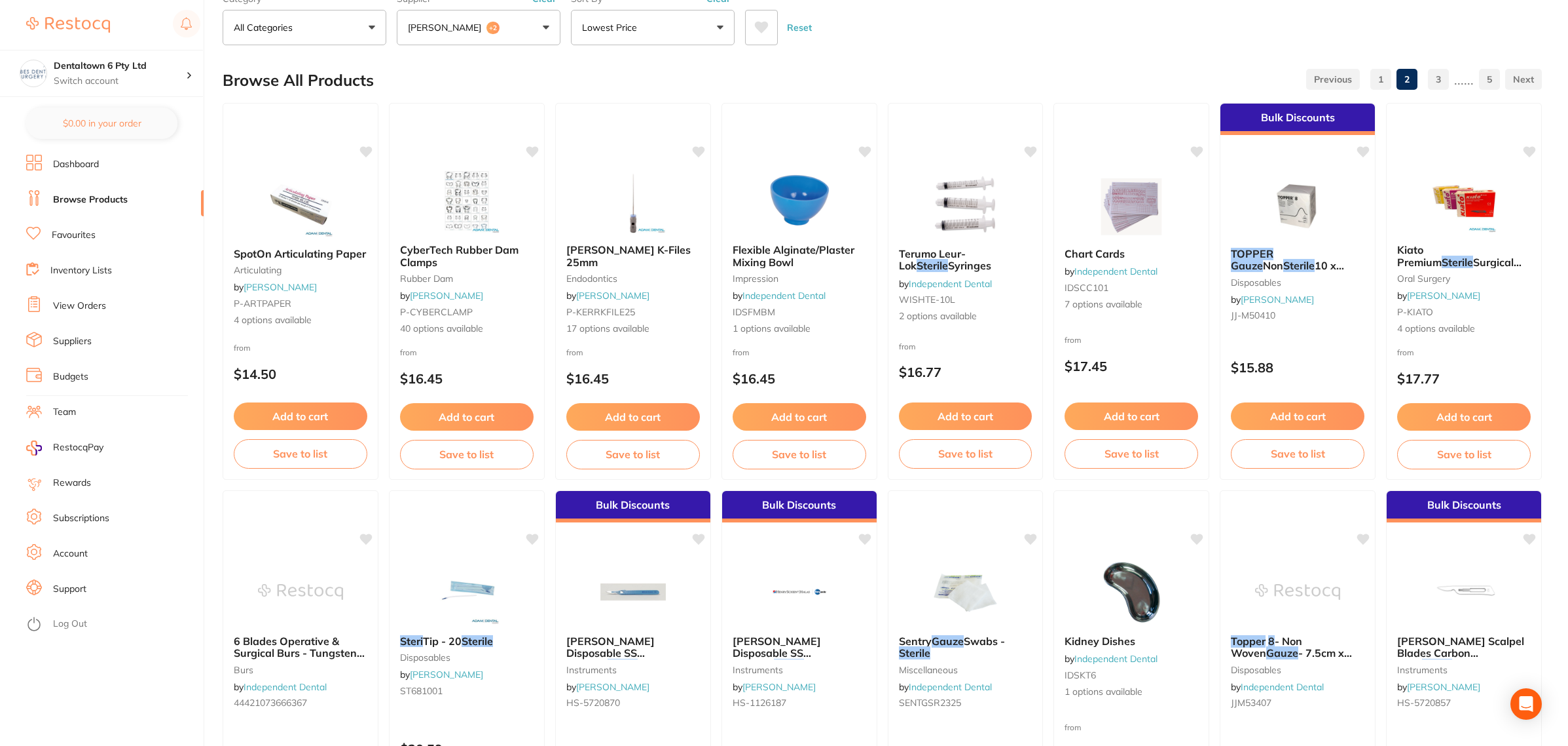
click at [543, 29] on button "[PERSON_NAME] +2" at bounding box center [478, 27] width 163 height 35
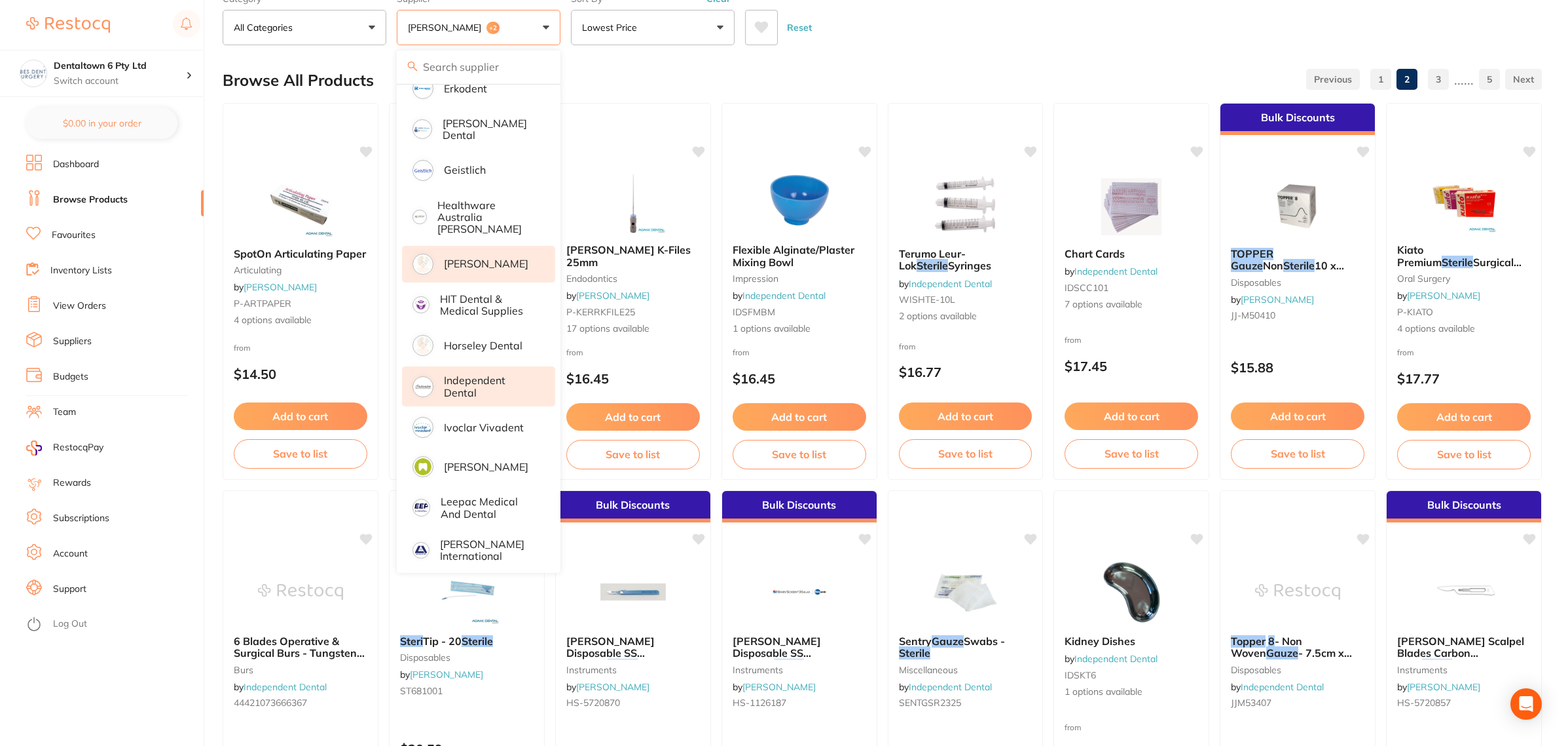
click at [465, 264] on li "[PERSON_NAME]" at bounding box center [479, 265] width 154 height 37
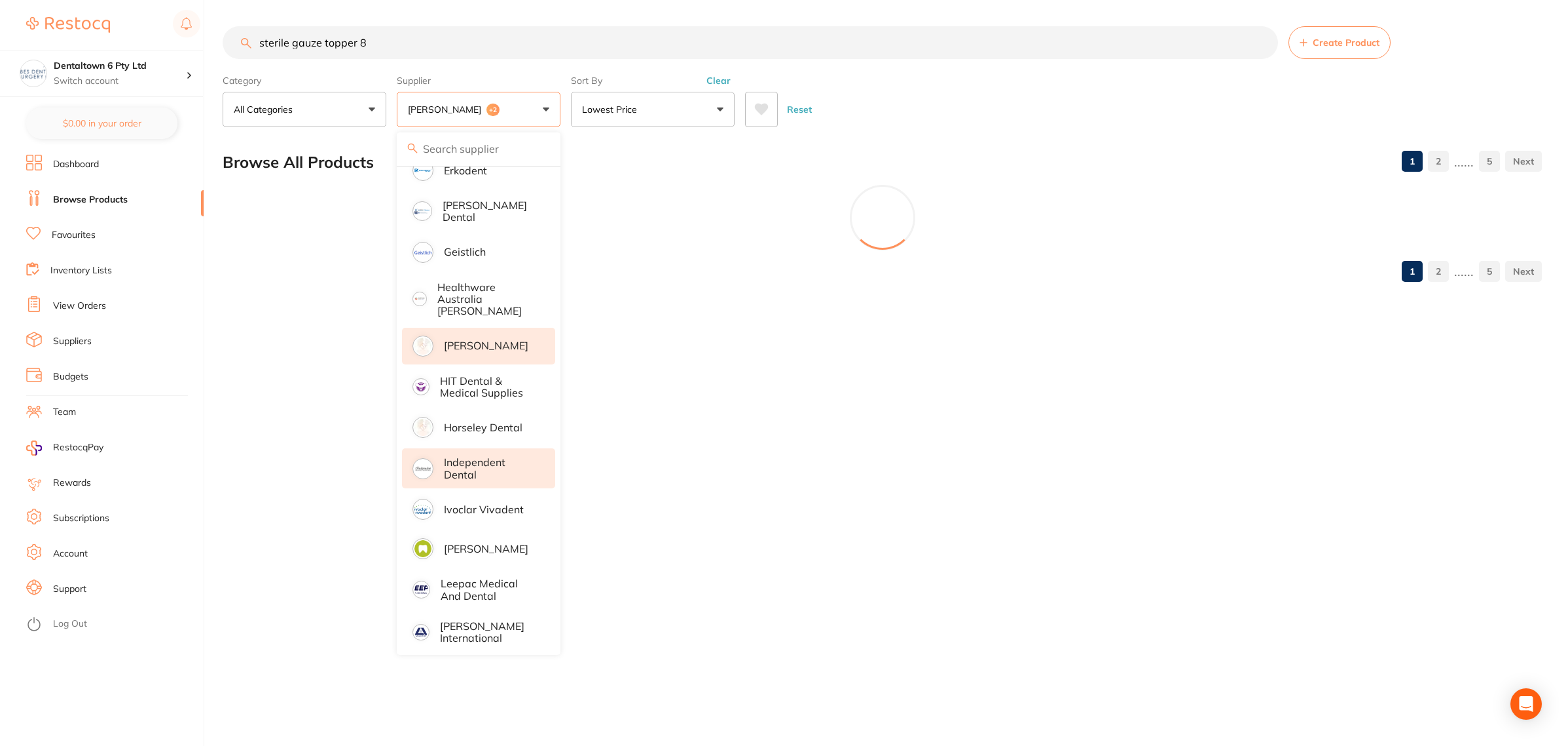
scroll to position [0, 0]
click at [924, 89] on div "Reset" at bounding box center [1140, 104] width 789 height 46
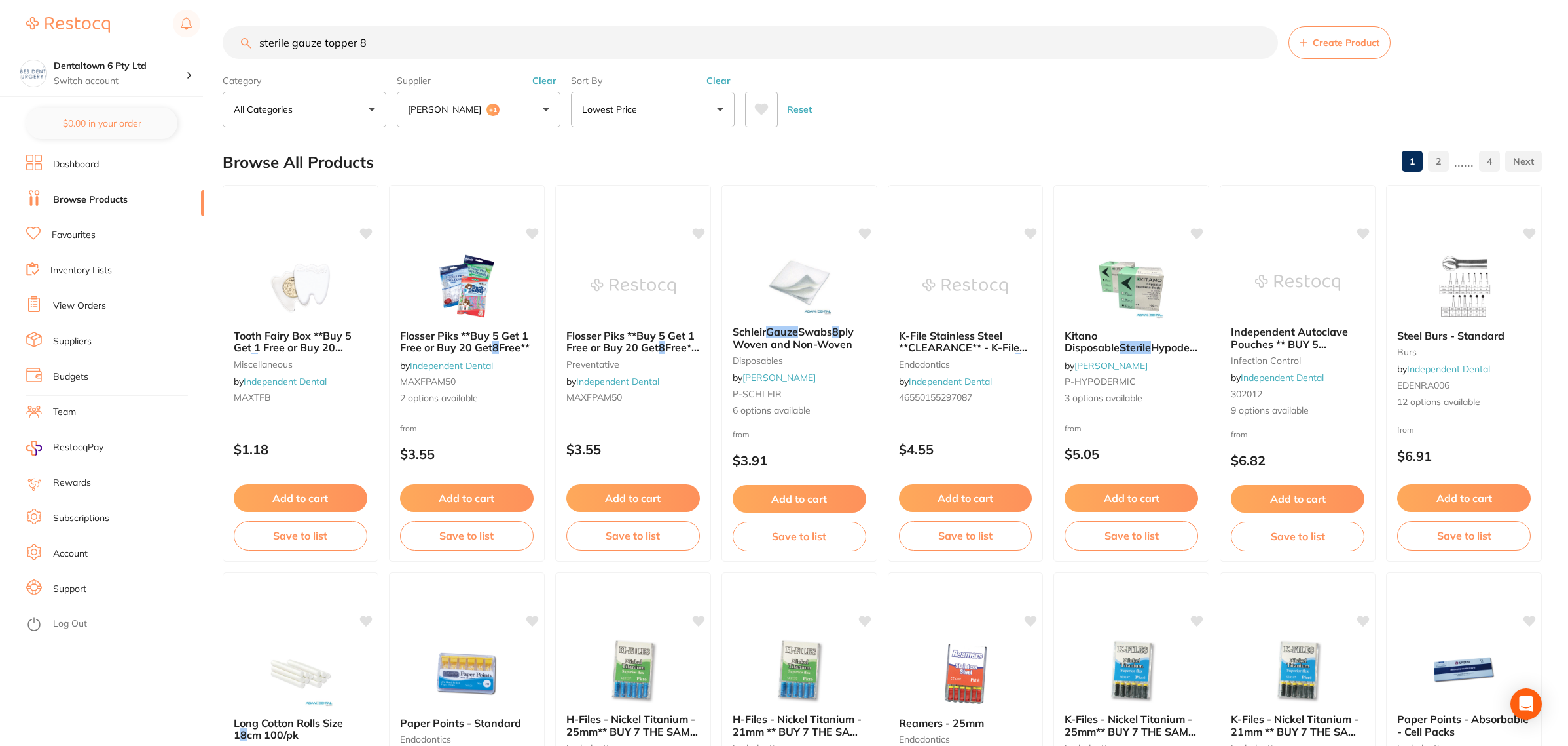
click at [487, 108] on span "+1" at bounding box center [493, 109] width 13 height 13
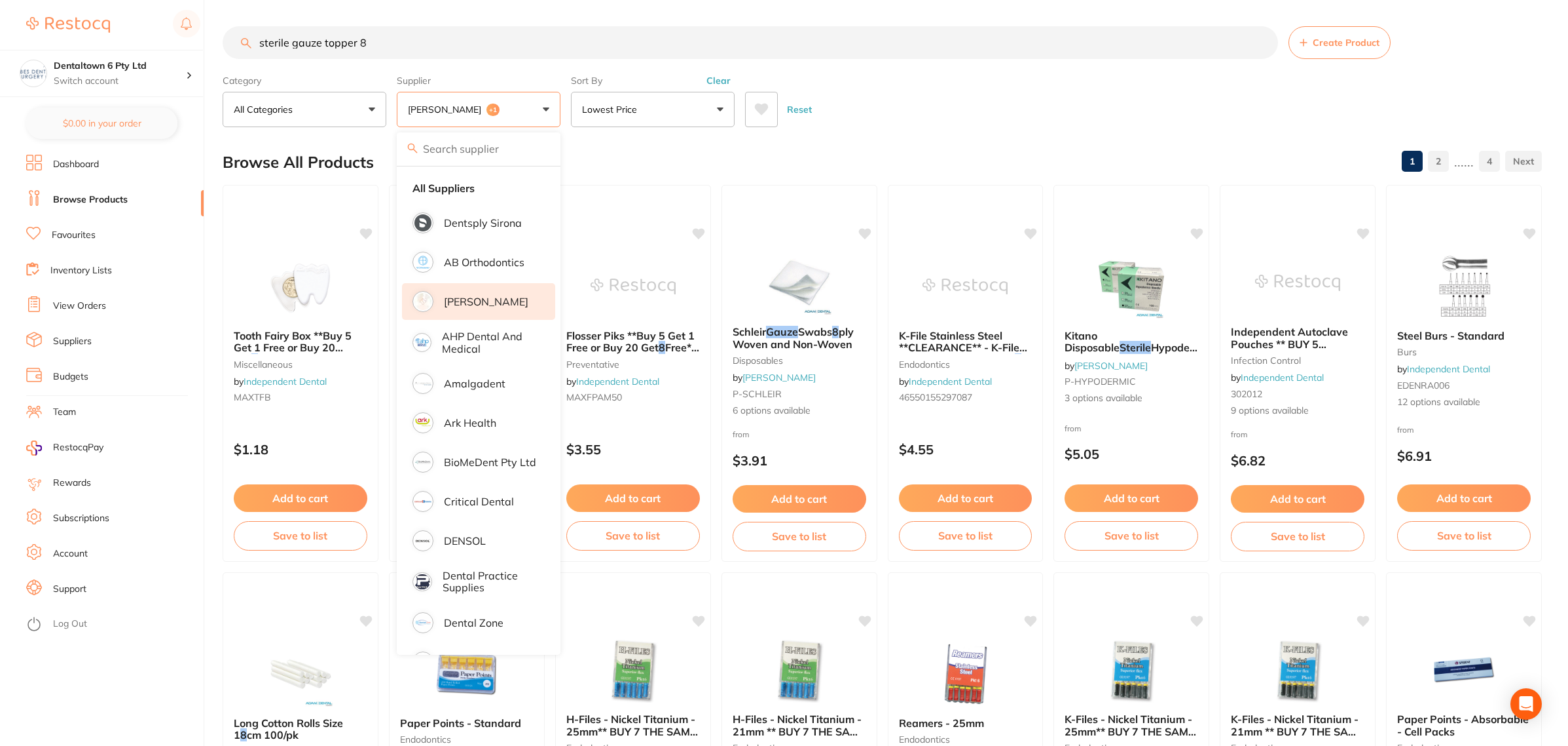
click at [852, 114] on div "Reset" at bounding box center [1138, 104] width 786 height 46
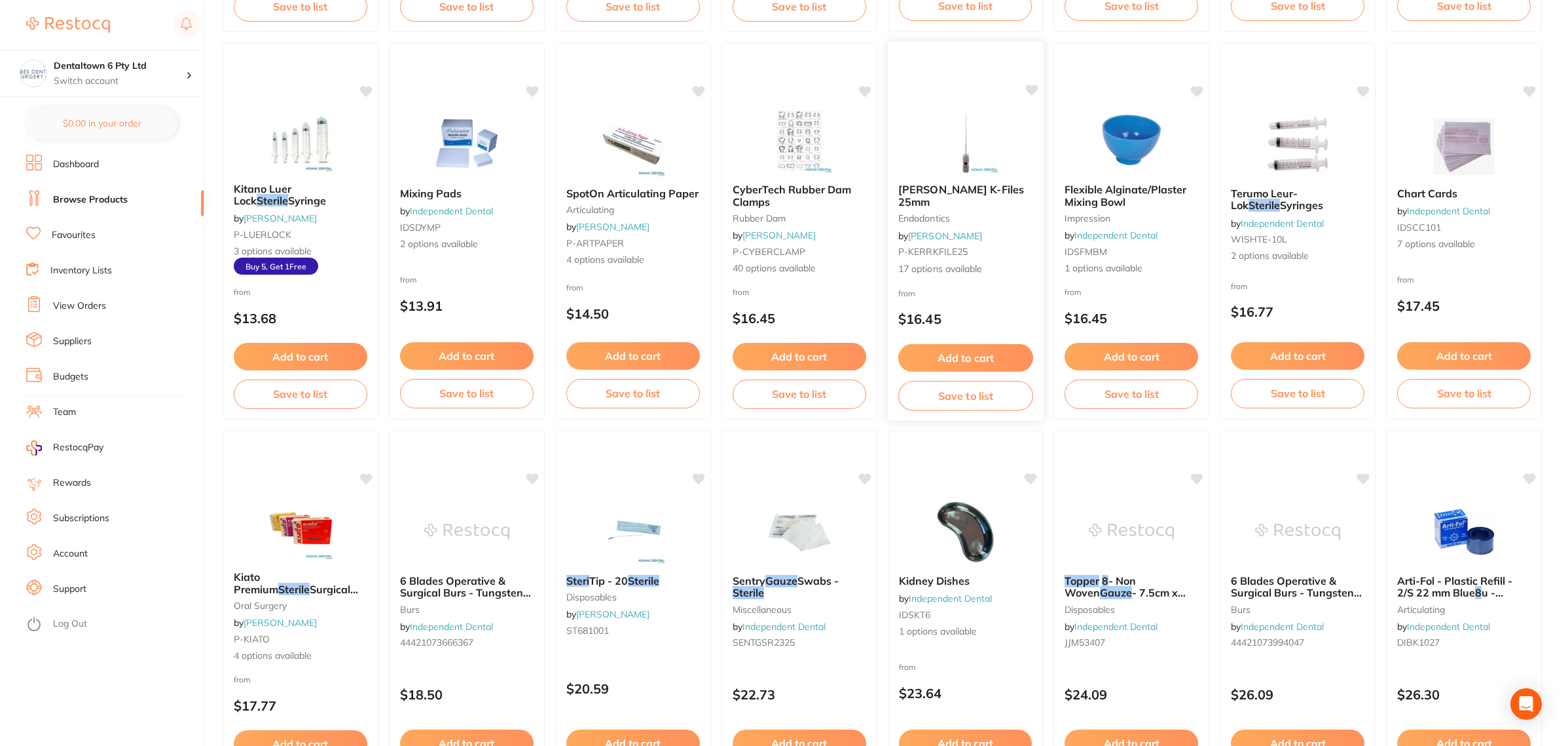
scroll to position [1720, 0]
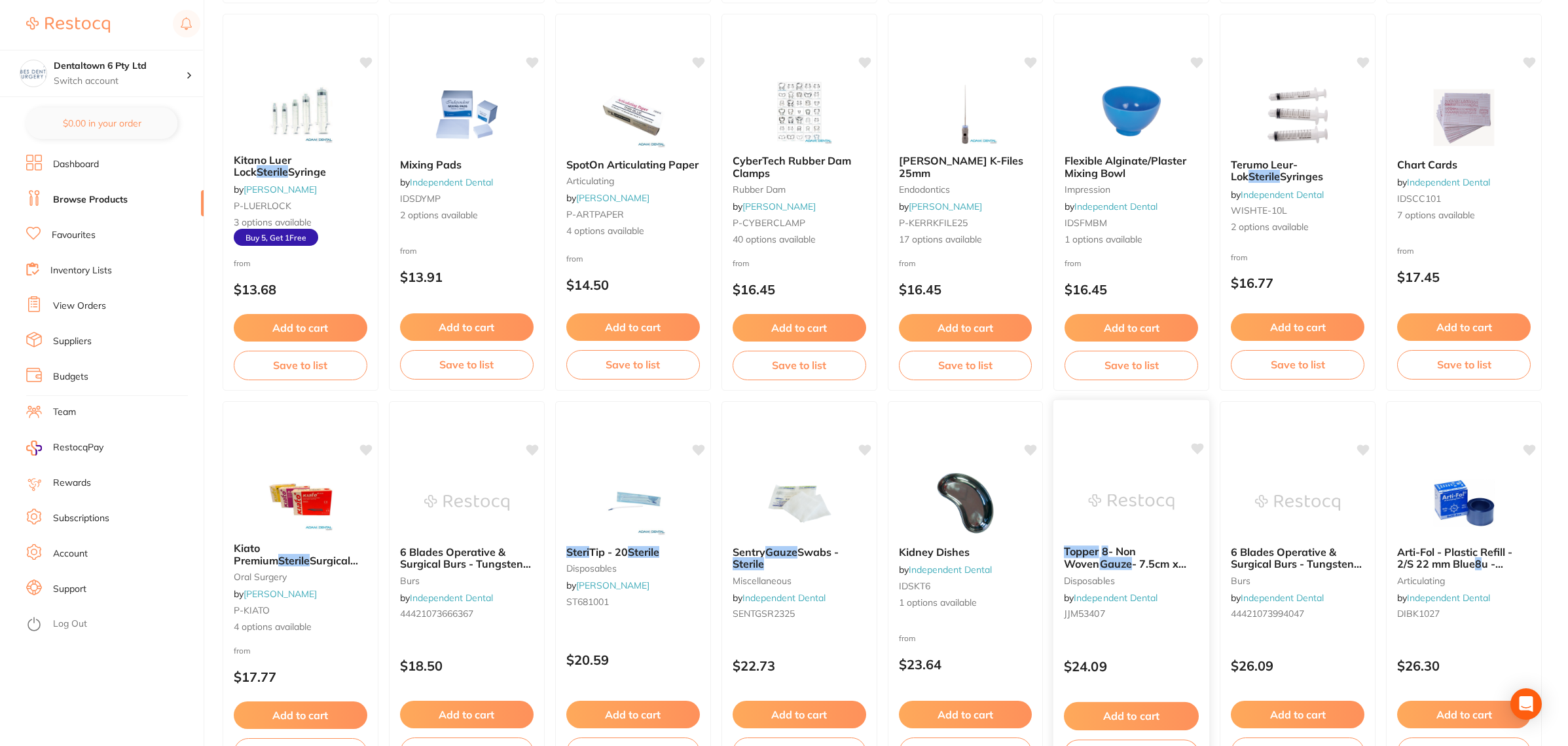
click at [1136, 555] on span "- Non Woven" at bounding box center [1100, 557] width 72 height 25
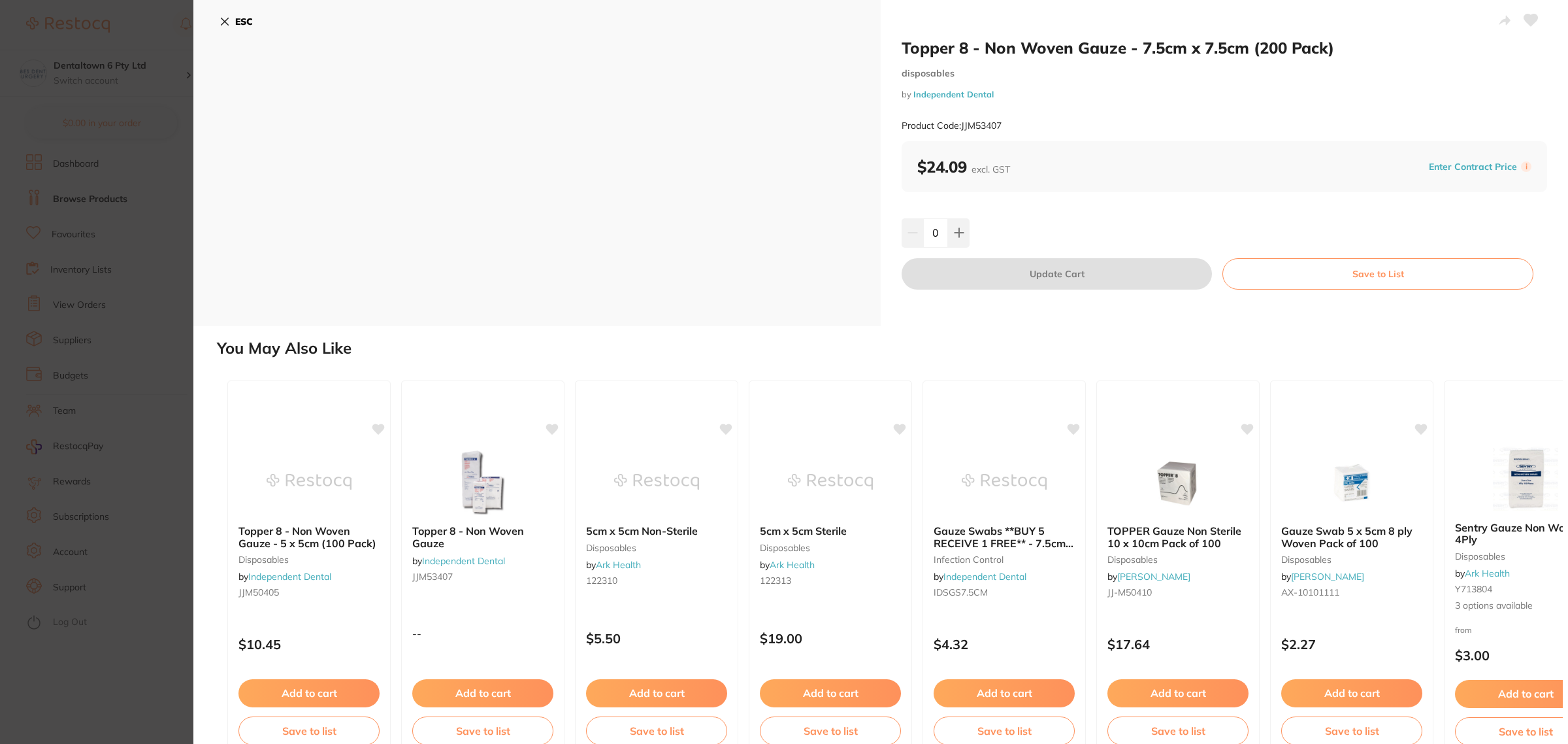
click at [205, 258] on div "ESC" at bounding box center [536, 163] width 688 height 326
click at [177, 253] on section "Topper 8 - Non Woven Gauze - 7.5cm x 7.5cm (200 Pack) disposables by Independen…" at bounding box center [784, 372] width 1568 height 744
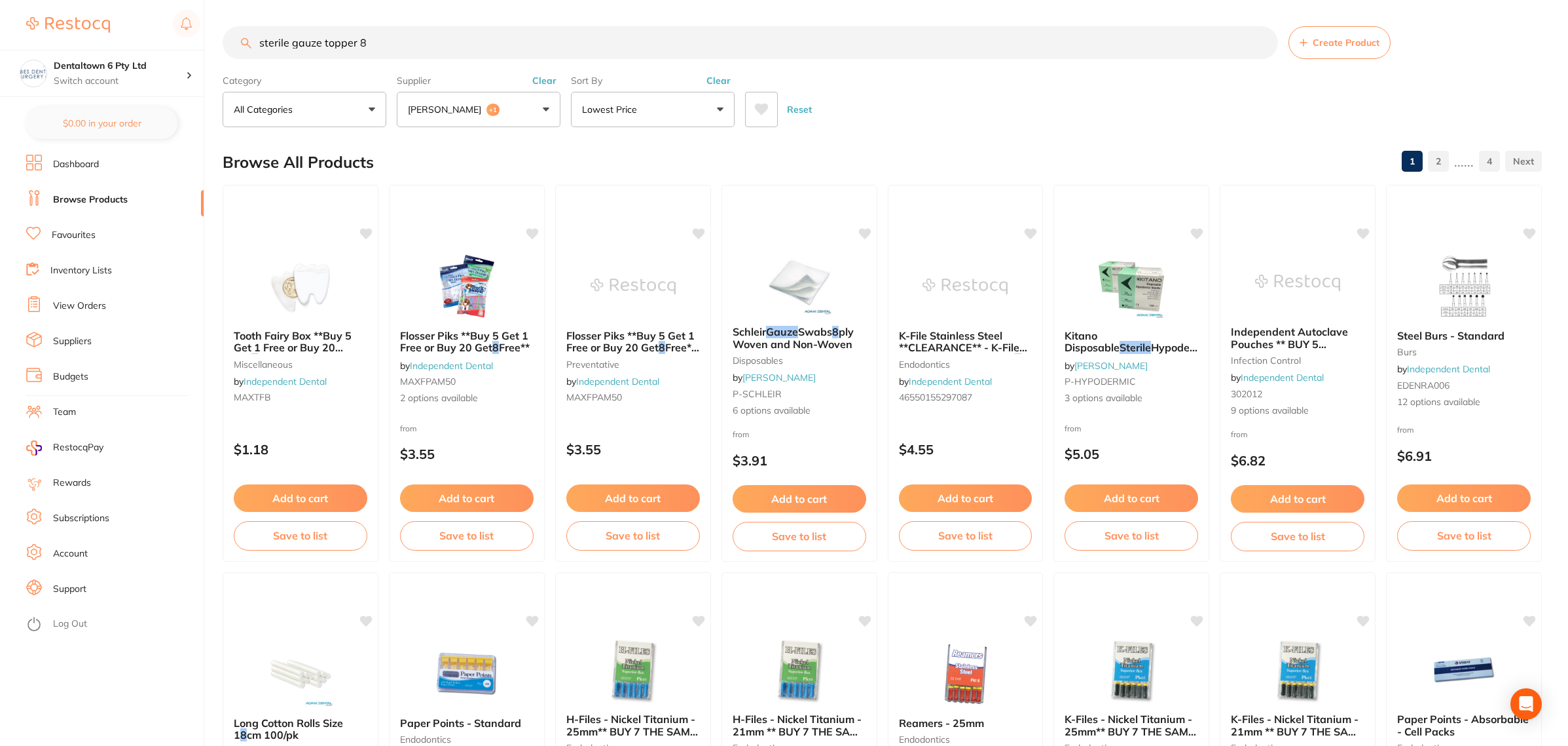
click at [93, 201] on link "Browse Products" at bounding box center [90, 199] width 75 height 13
click at [495, 120] on button "[PERSON_NAME] +1" at bounding box center [478, 109] width 163 height 35
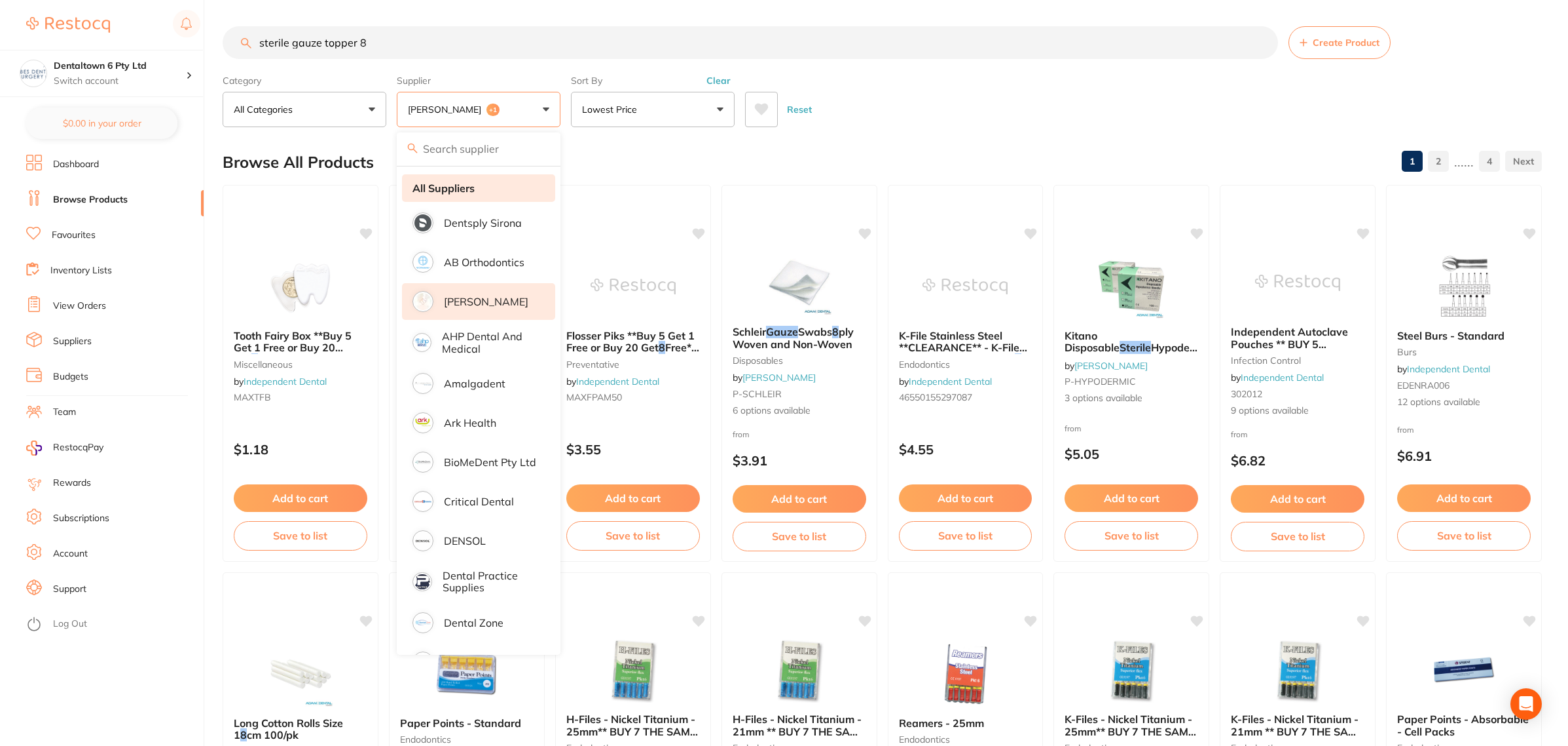
click at [467, 192] on strong "All Suppliers" at bounding box center [443, 188] width 62 height 12
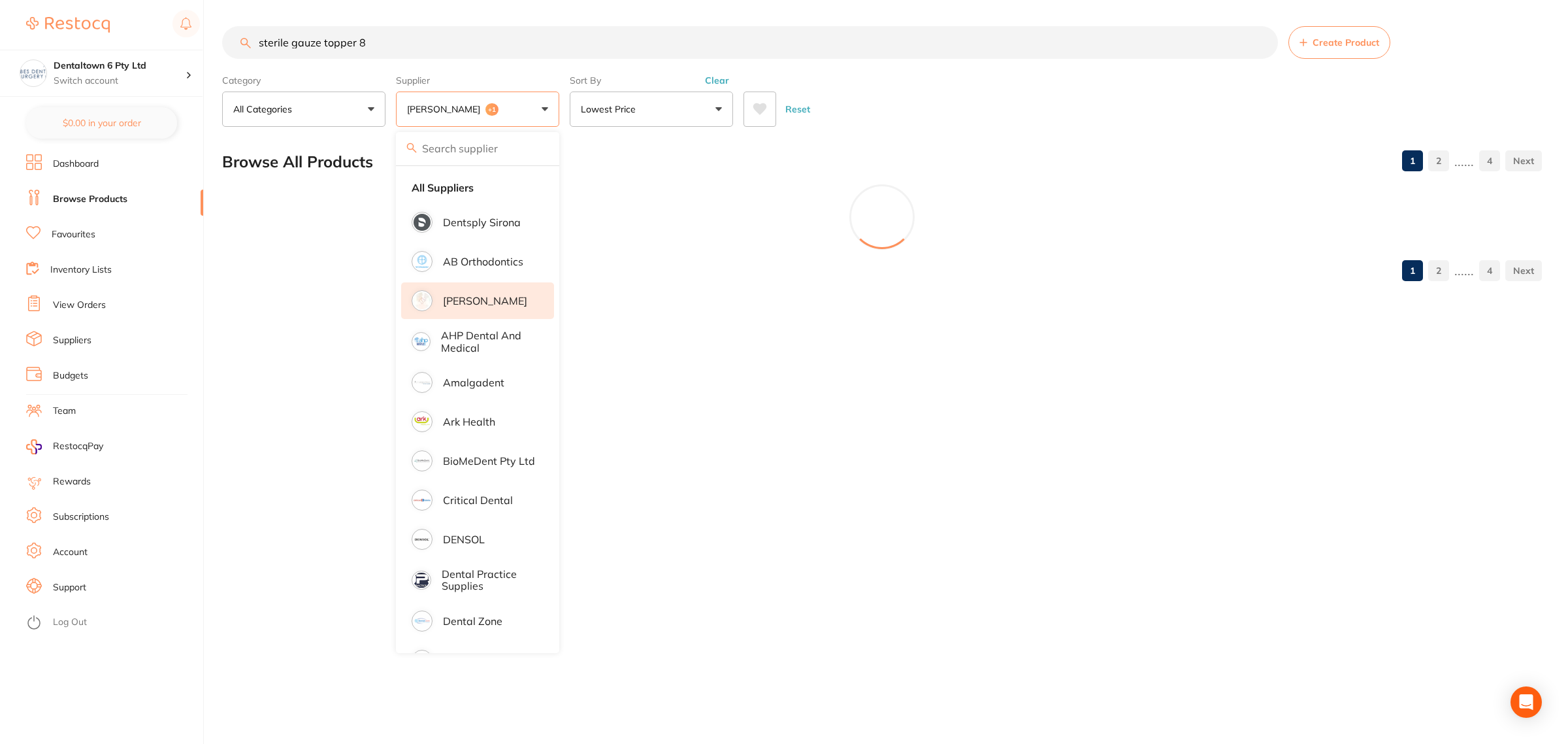
click at [657, 103] on button "Lowest Price" at bounding box center [651, 109] width 163 height 35
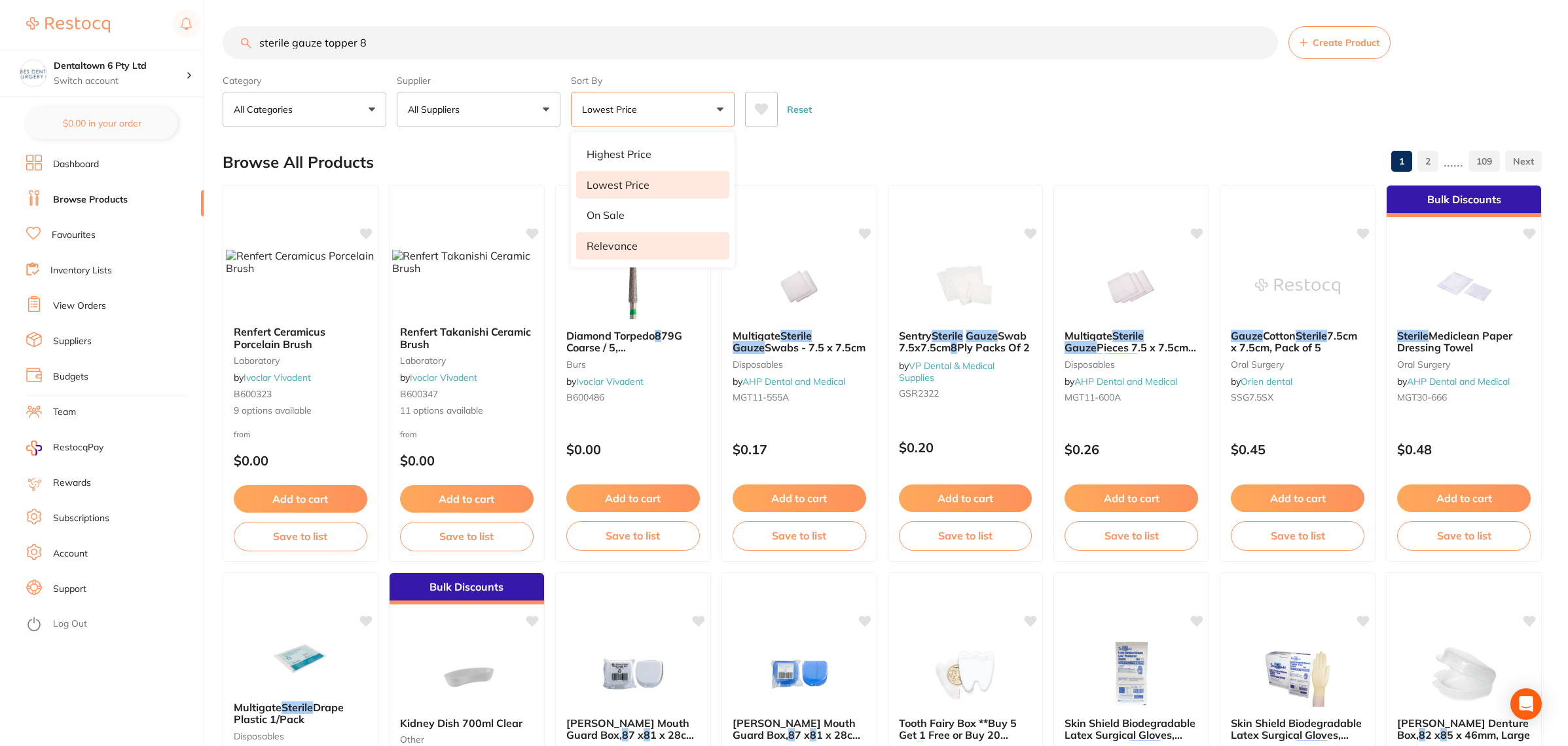
click at [627, 244] on p "Relevance" at bounding box center [612, 246] width 52 height 12
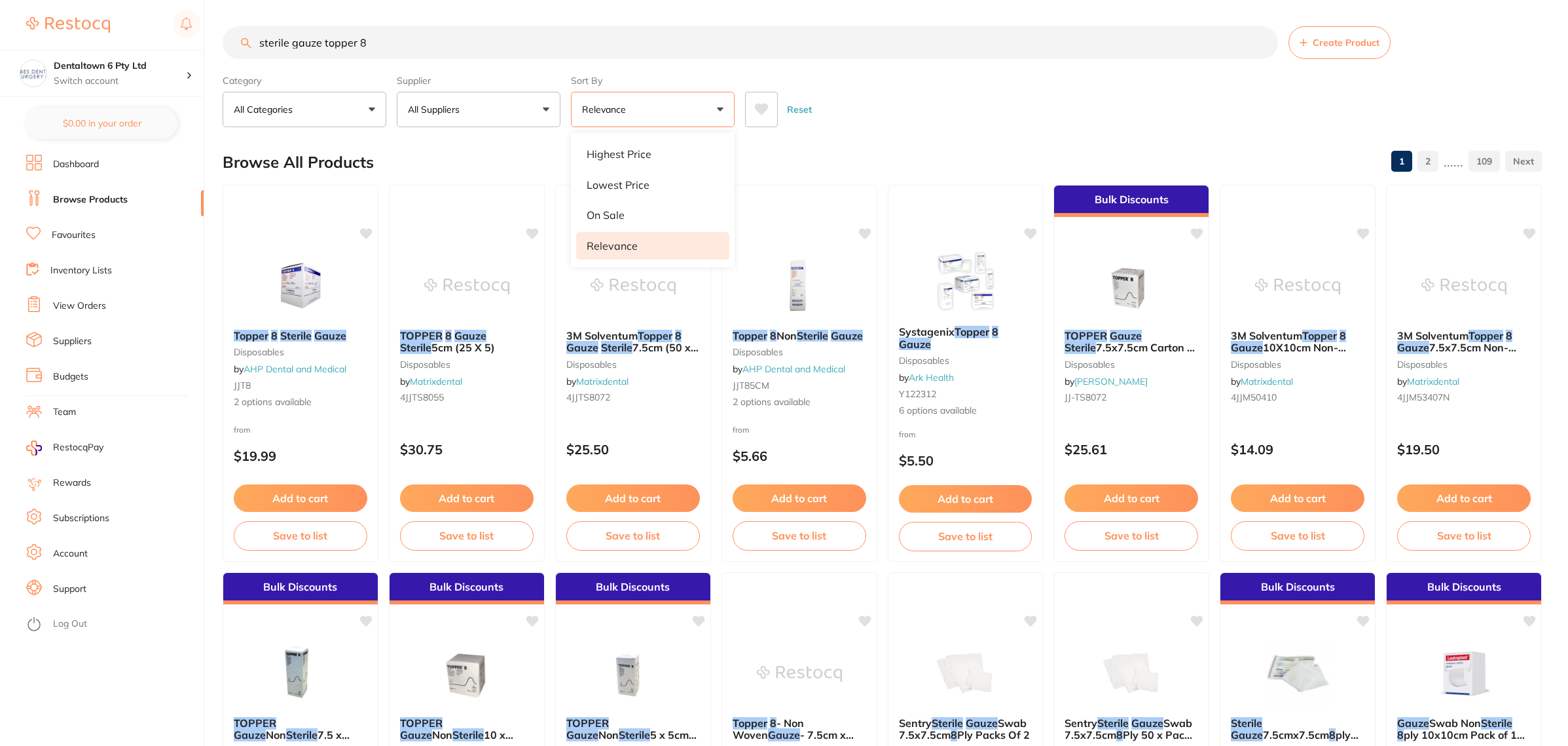
click at [948, 92] on div "Reset" at bounding box center [1138, 104] width 786 height 46
click at [698, 152] on div "Browse All Products 1 2 ...... 109" at bounding box center [882, 161] width 1319 height 44
